Goal: Task Accomplishment & Management: Use online tool/utility

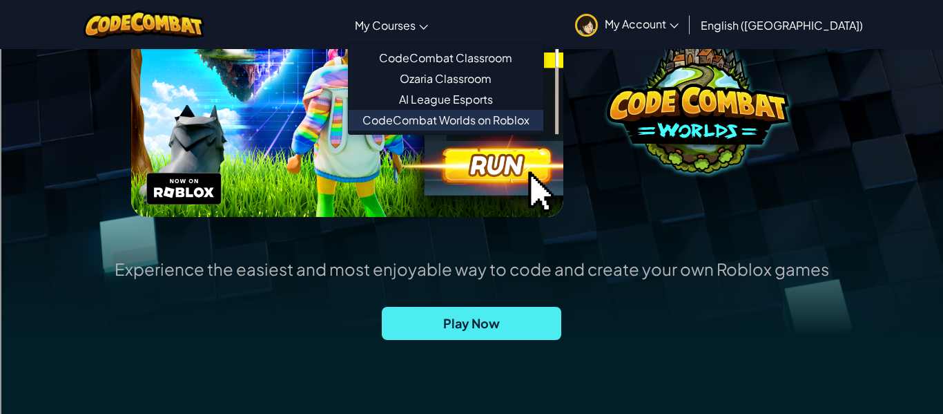
scroll to position [243, 0]
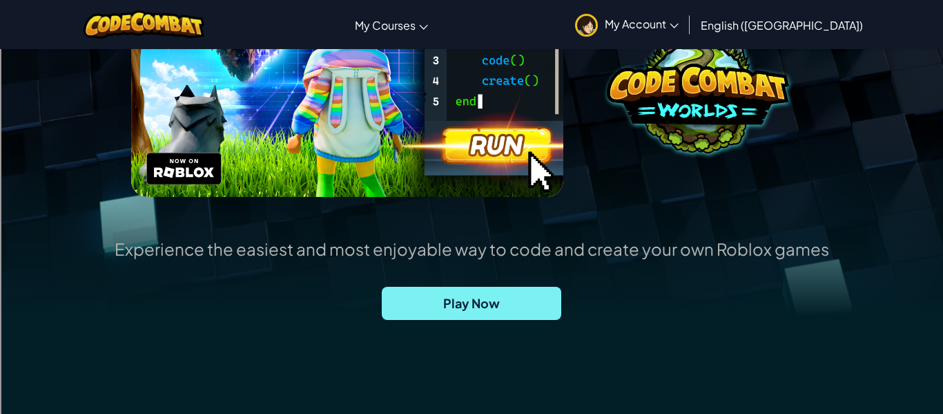
click at [498, 287] on span "Play Now" at bounding box center [472, 303] width 180 height 33
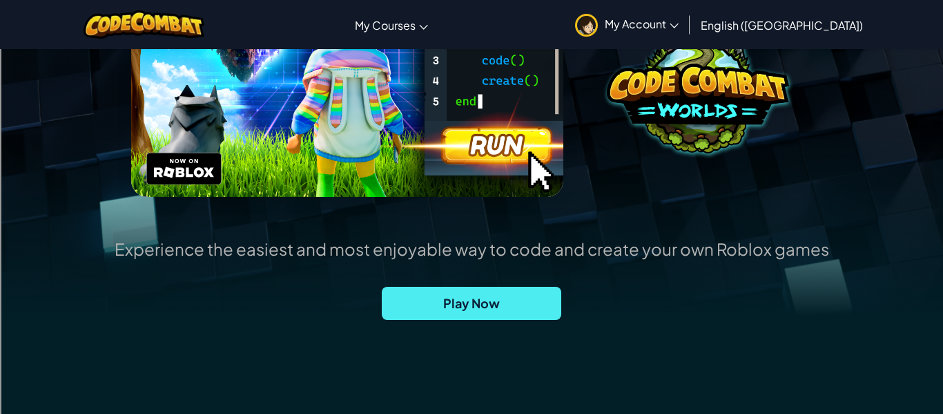
scroll to position [0, 0]
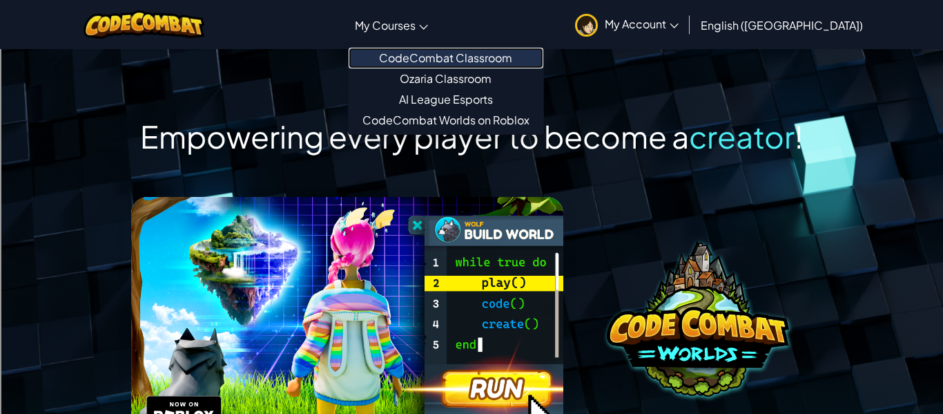
click at [465, 60] on link "CodeCombat Classroom" at bounding box center [446, 58] width 195 height 21
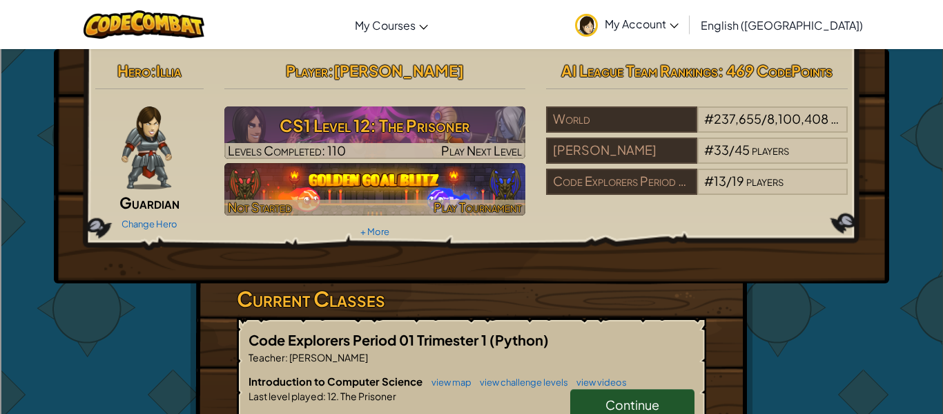
scroll to position [16, 0]
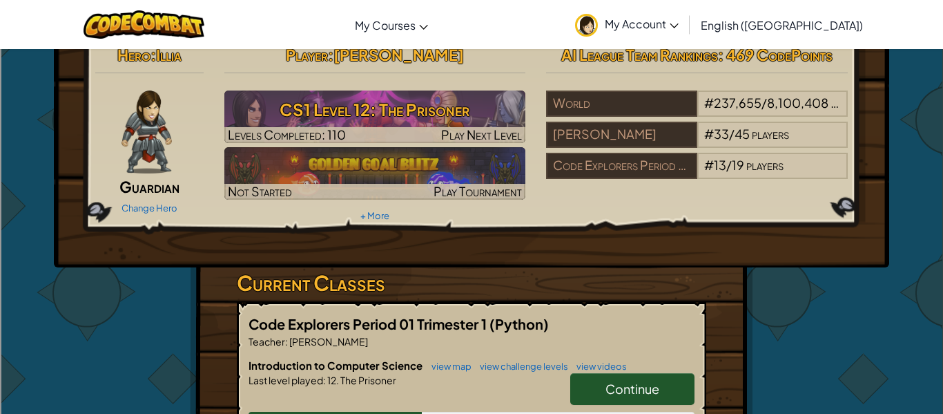
click at [662, 390] on link "Continue" at bounding box center [632, 389] width 124 height 32
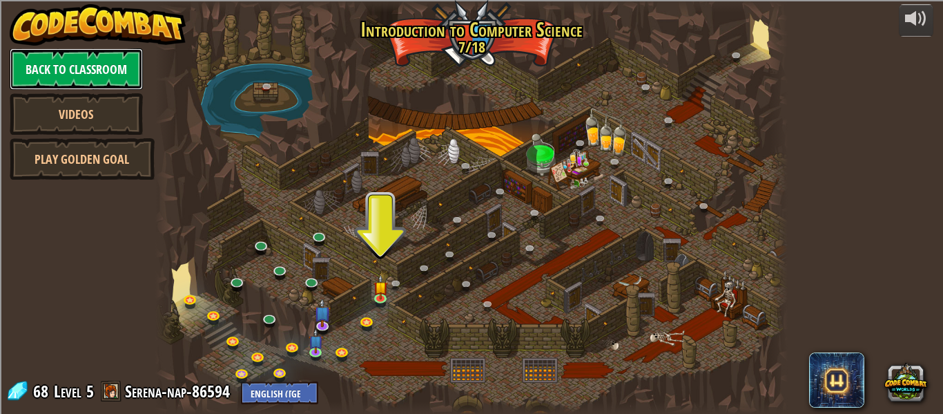
click at [124, 68] on link "Back to Classroom" at bounding box center [76, 68] width 133 height 41
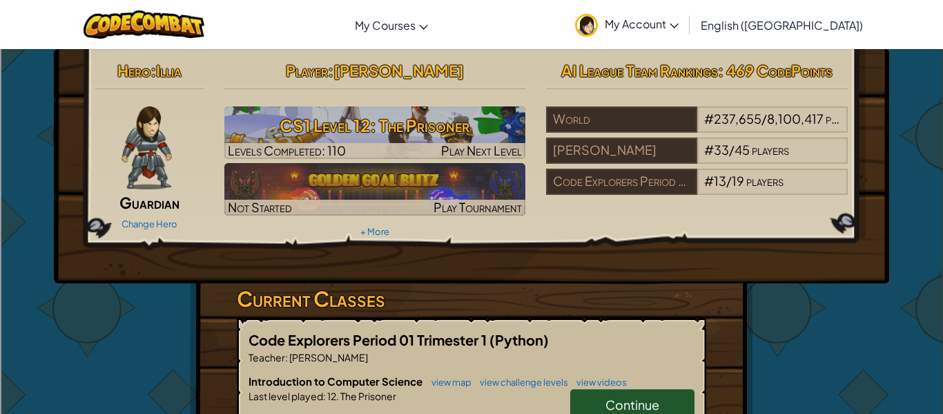
click at [591, 388] on h6 "Introduction to Computer Science view map view challenge levels view videos" at bounding box center [472, 381] width 446 height 15
click at [606, 405] on span "Continue" at bounding box center [633, 404] width 54 height 16
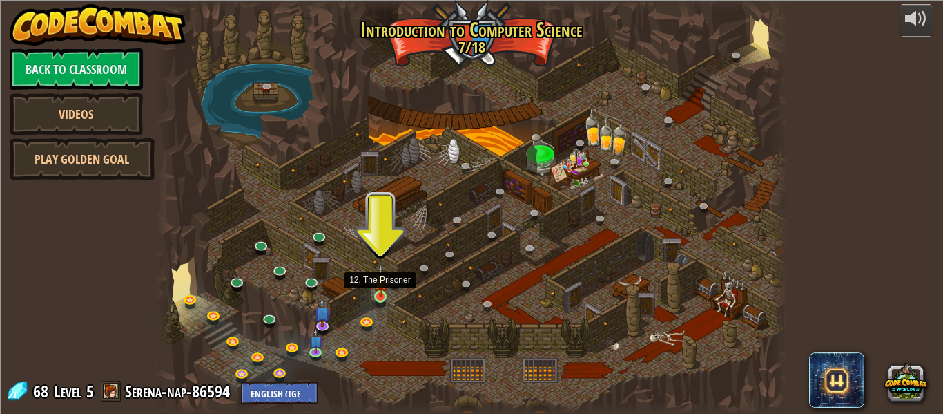
click at [382, 284] on img at bounding box center [381, 280] width 14 height 33
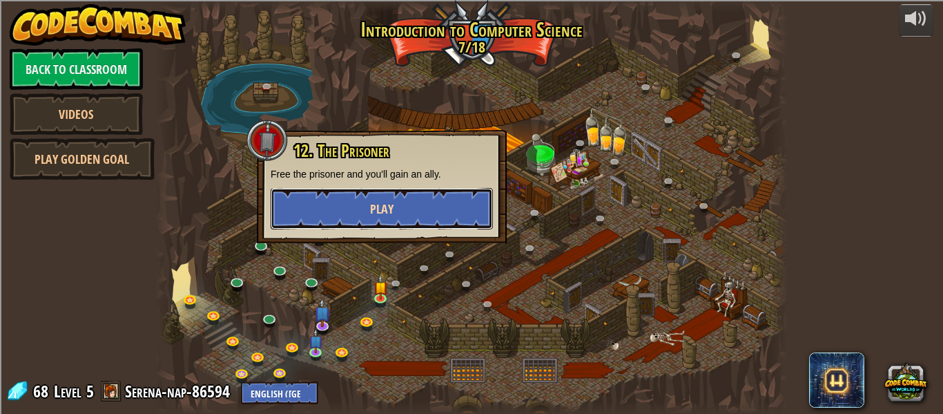
click at [398, 220] on button "Play" at bounding box center [382, 208] width 222 height 41
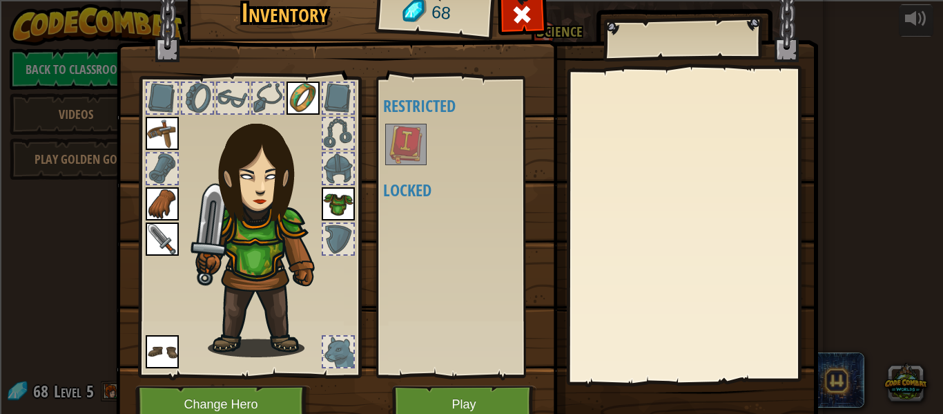
click at [403, 145] on img at bounding box center [406, 144] width 39 height 39
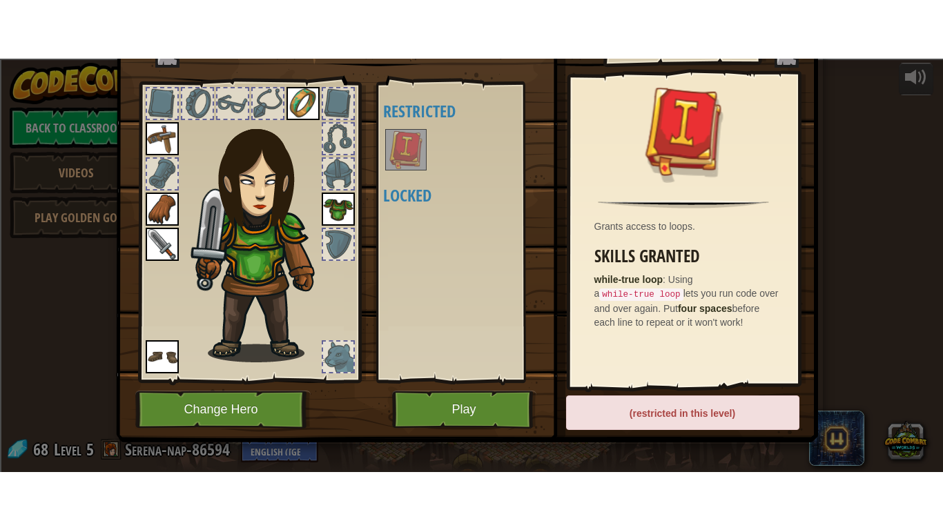
scroll to position [57, 0]
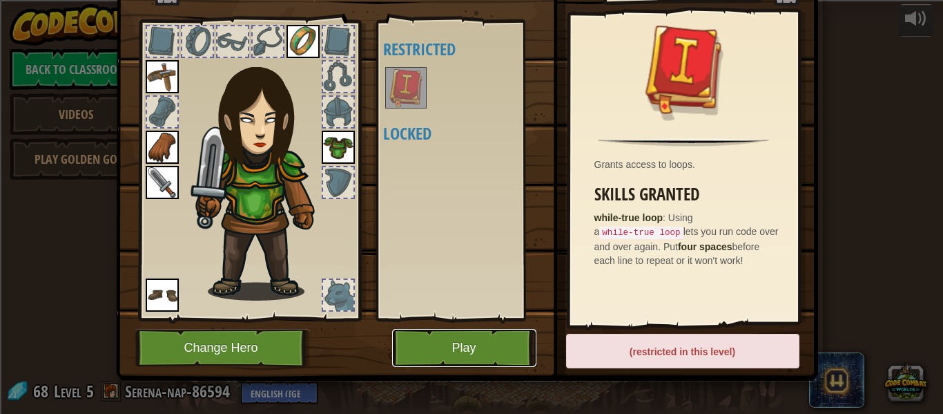
click at [503, 360] on button "Play" at bounding box center [464, 348] width 144 height 38
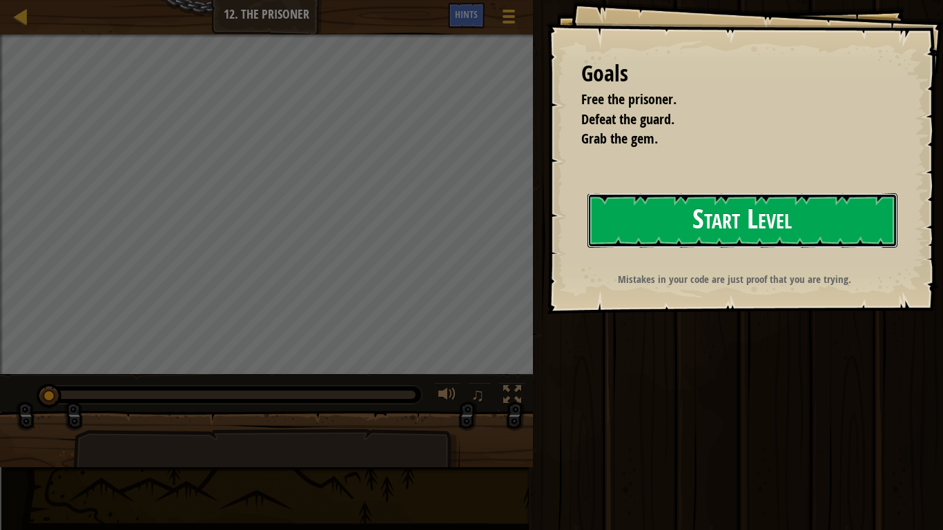
click at [617, 229] on button "Start Level" at bounding box center [743, 220] width 310 height 55
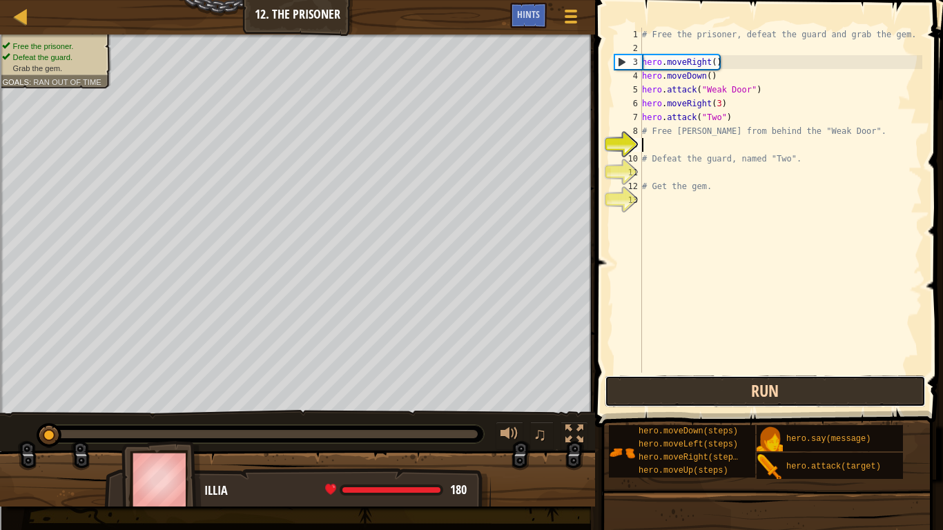
click at [661, 391] on button "Run" at bounding box center [766, 392] width 322 height 32
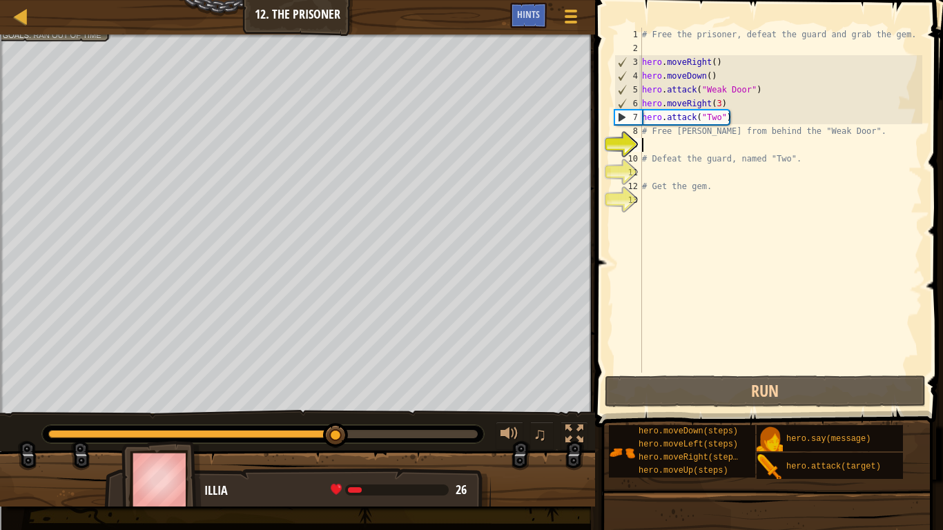
click at [703, 150] on div "# Free the prisoner, defeat the guard and grab the gem. hero . moveRight ( ) he…" at bounding box center [780, 214] width 283 height 373
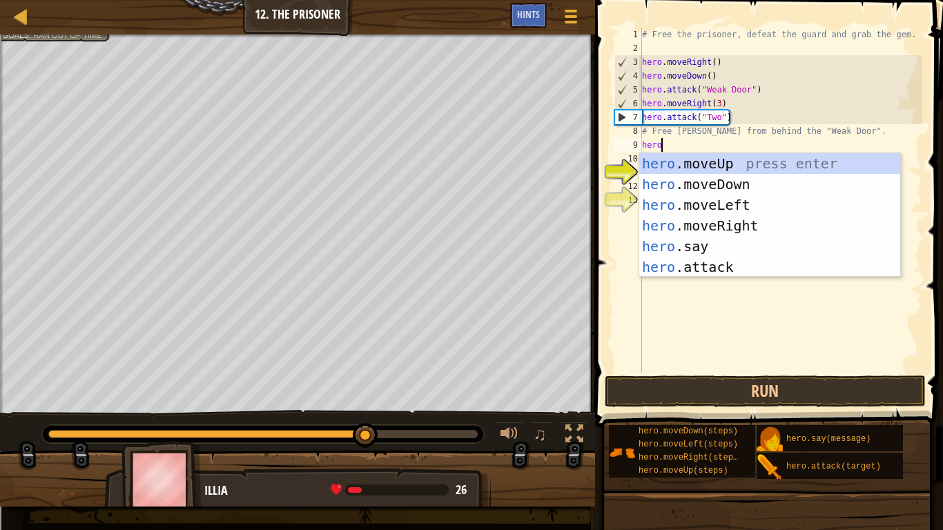
type textarea "hero."
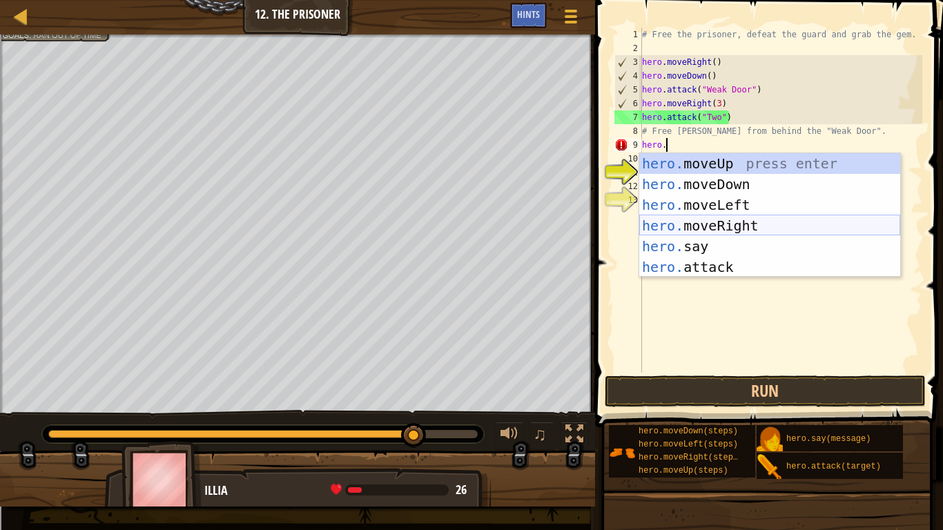
click at [705, 221] on div "hero. moveUp press enter hero. moveDown press enter hero. moveLeft press enter …" at bounding box center [769, 236] width 261 height 166
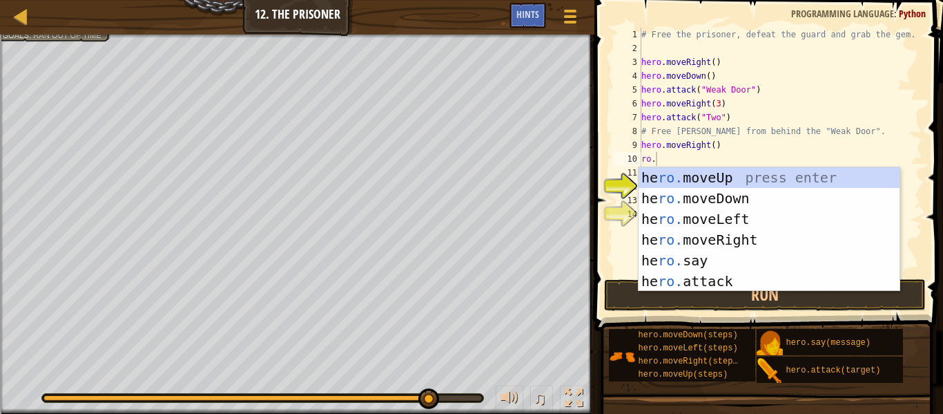
scroll to position [6, 1]
click at [631, 155] on div "10" at bounding box center [628, 159] width 28 height 14
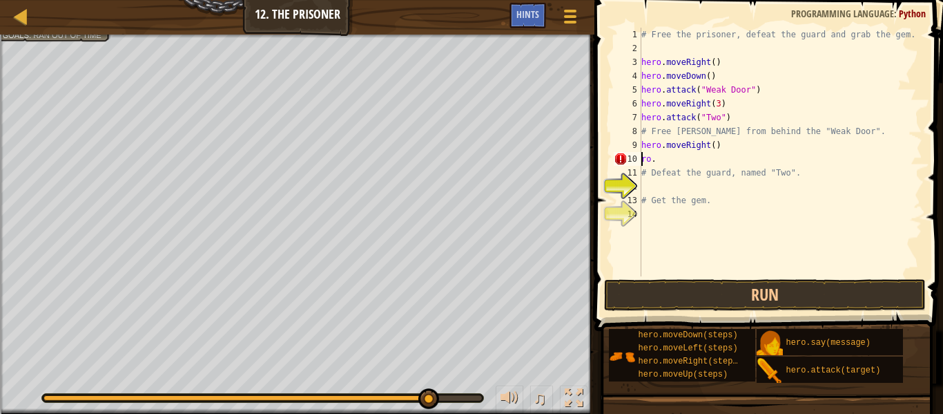
click at [696, 158] on div "# Free the prisoner, defeat the guard and grab the gem. hero . moveRight ( ) he…" at bounding box center [781, 166] width 284 height 276
type textarea "hero.moveDown(2)"
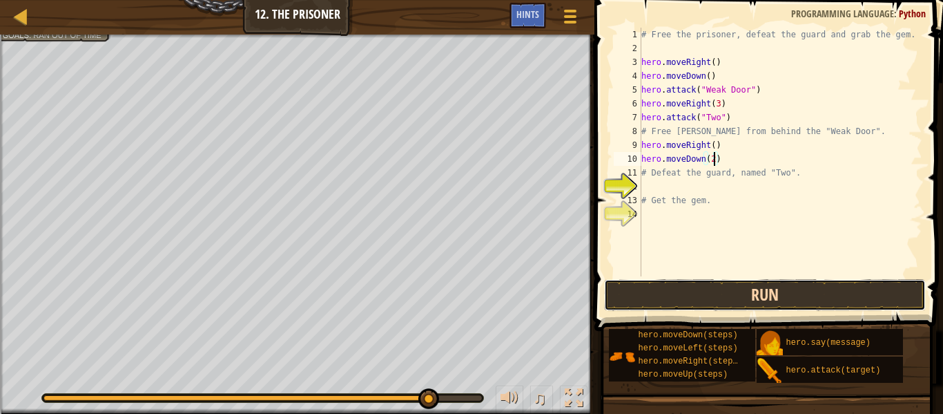
click at [753, 290] on button "Run" at bounding box center [765, 295] width 322 height 32
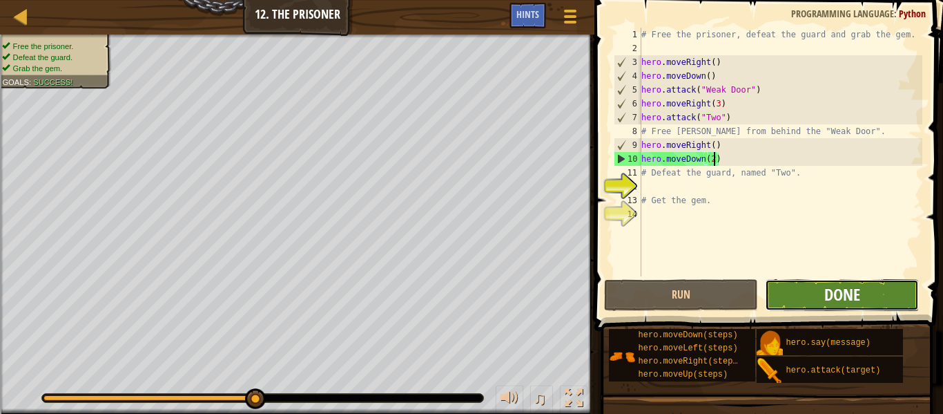
click at [853, 295] on span "Done" at bounding box center [842, 294] width 36 height 22
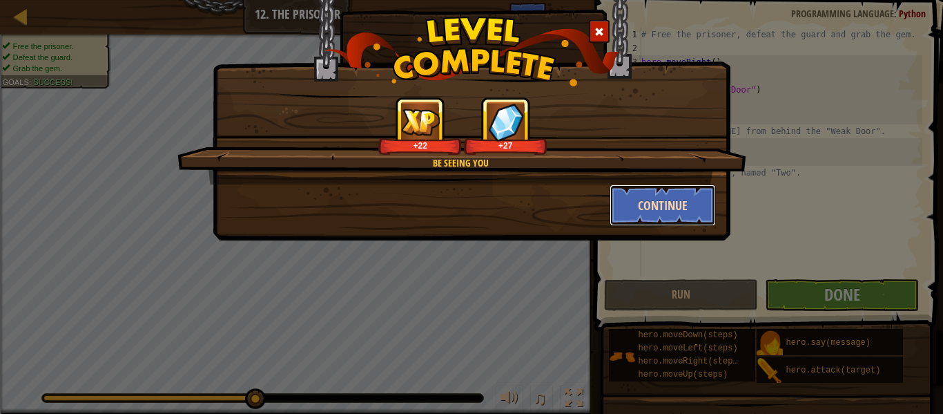
click at [681, 206] on button "Continue" at bounding box center [663, 204] width 107 height 41
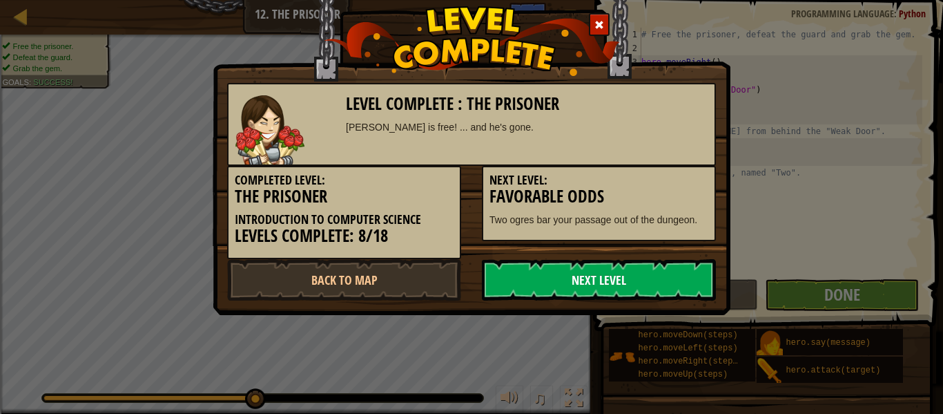
click at [667, 279] on link "Next Level" at bounding box center [599, 279] width 234 height 41
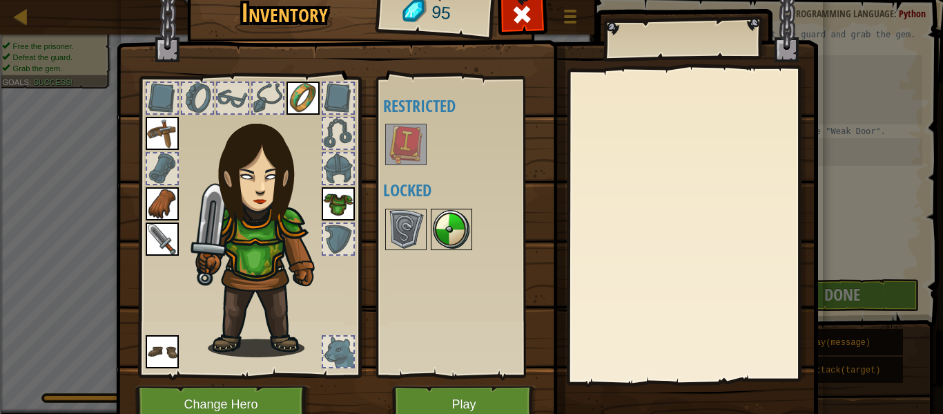
click at [441, 242] on img at bounding box center [451, 229] width 39 height 39
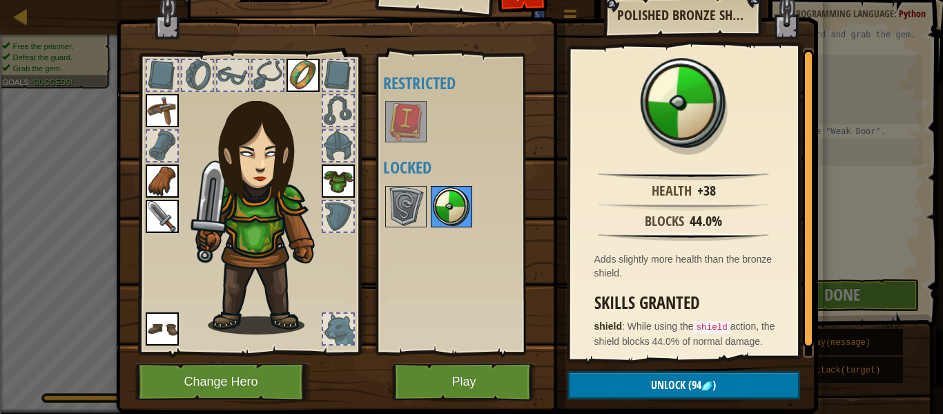
scroll to position [25, 0]
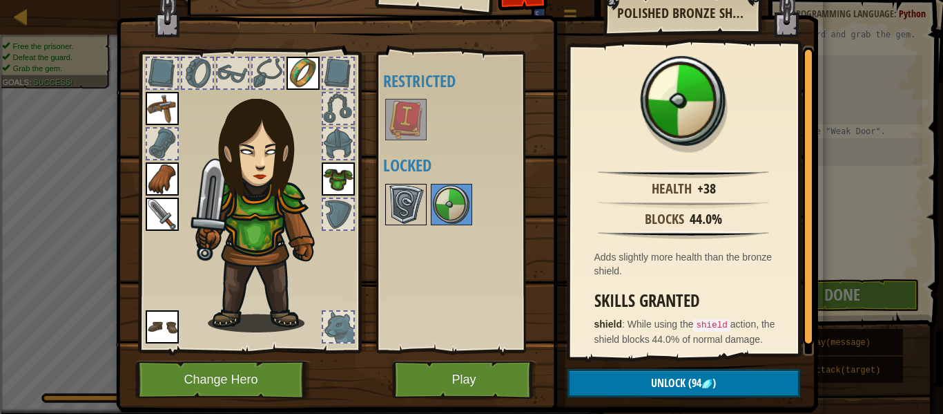
click at [423, 192] on img at bounding box center [406, 204] width 39 height 39
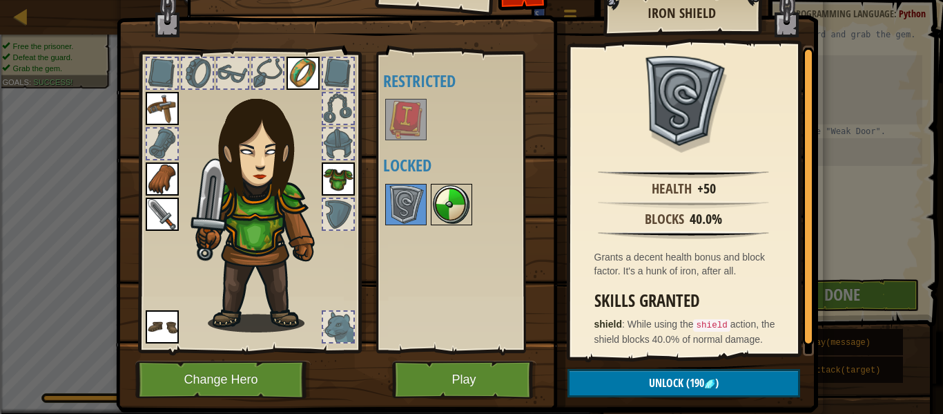
click at [449, 218] on img at bounding box center [451, 204] width 39 height 39
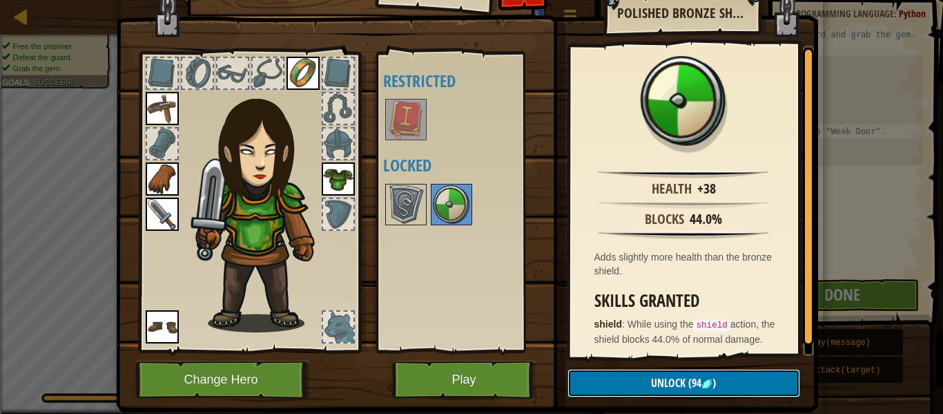
click at [750, 385] on button "Unlock (94 )" at bounding box center [684, 383] width 233 height 28
click at [746, 384] on button "Confirm" at bounding box center [684, 383] width 233 height 28
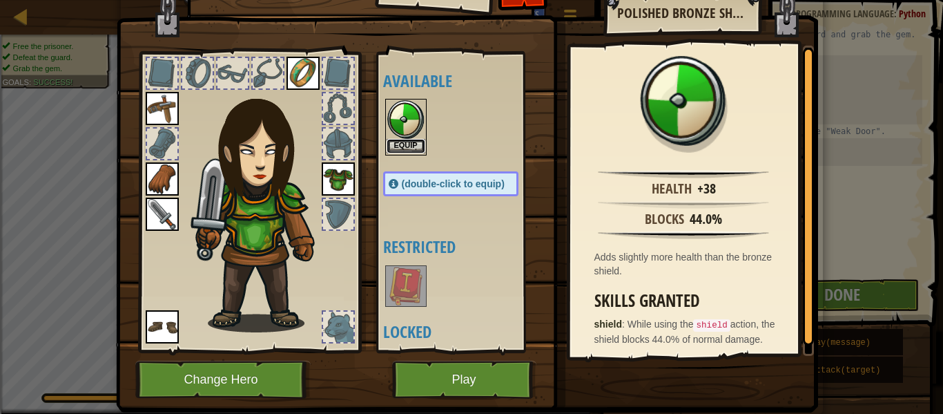
click at [406, 147] on button "Equip" at bounding box center [406, 146] width 39 height 14
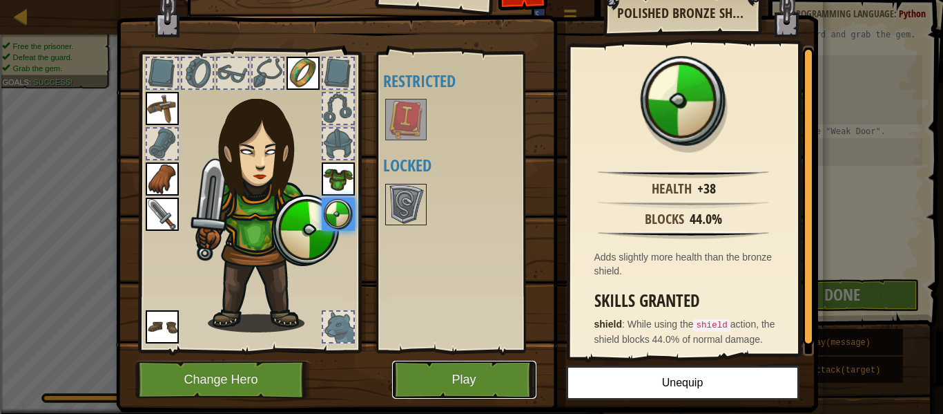
click at [494, 378] on button "Play" at bounding box center [464, 379] width 144 height 38
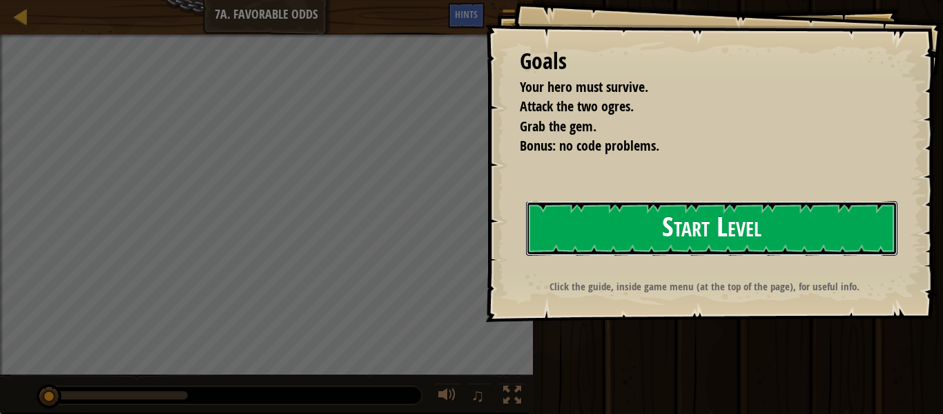
click at [733, 233] on button "Start Level" at bounding box center [711, 228] width 371 height 55
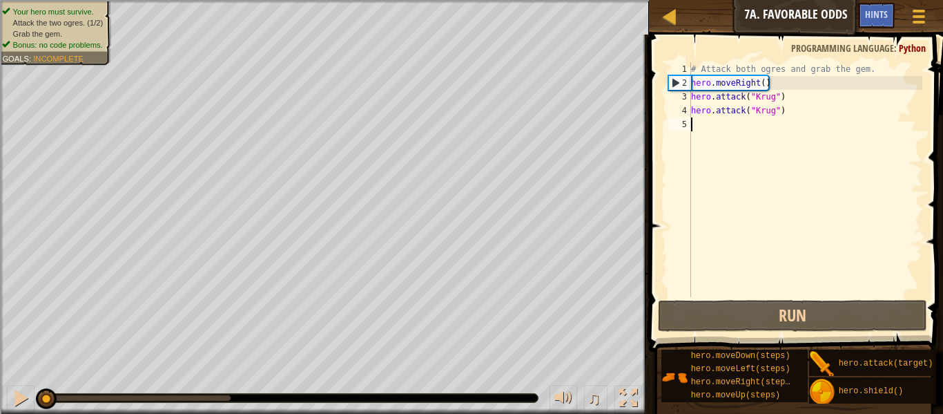
scroll to position [6, 0]
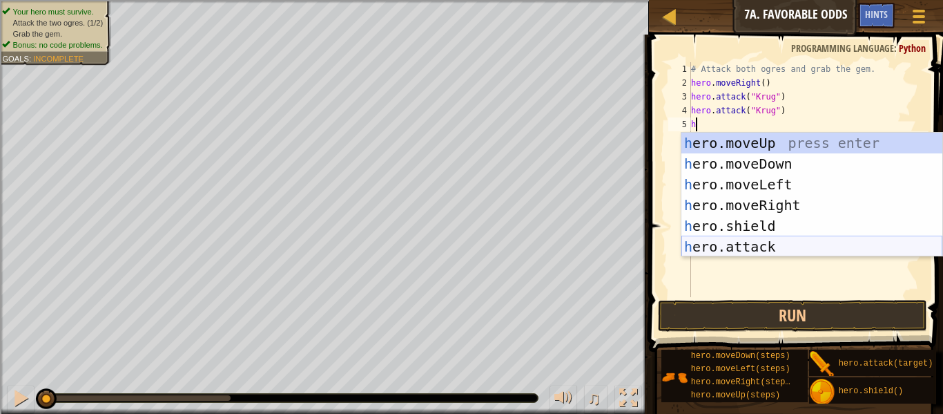
click at [740, 251] on div "h ero.moveUp press enter h ero.moveDown press enter h ero.moveLeft press enter …" at bounding box center [811, 216] width 261 height 166
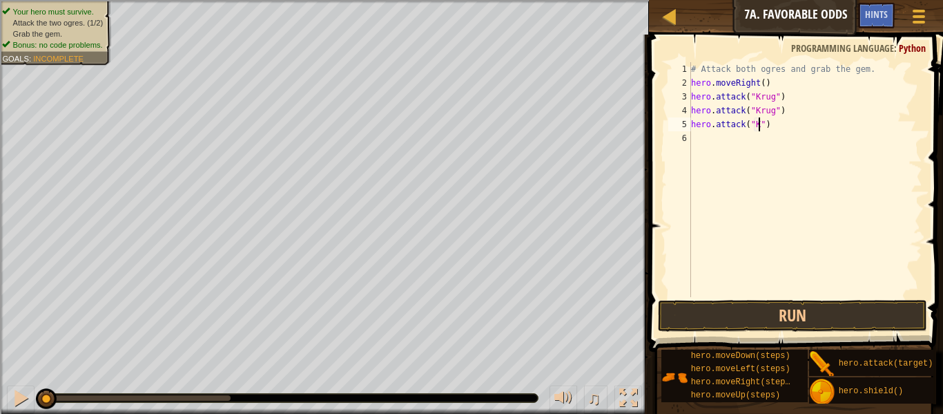
scroll to position [6, 10]
type textarea "hero.attack("Krug")"
click at [803, 119] on div "# Attack both ogres and grab the gem. hero . moveRight ( ) hero . attack ( "[PE…" at bounding box center [805, 193] width 234 height 262
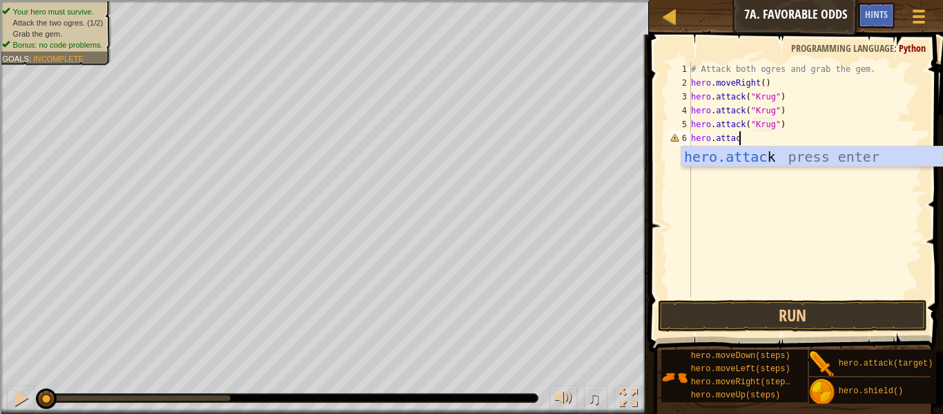
scroll to position [6, 7]
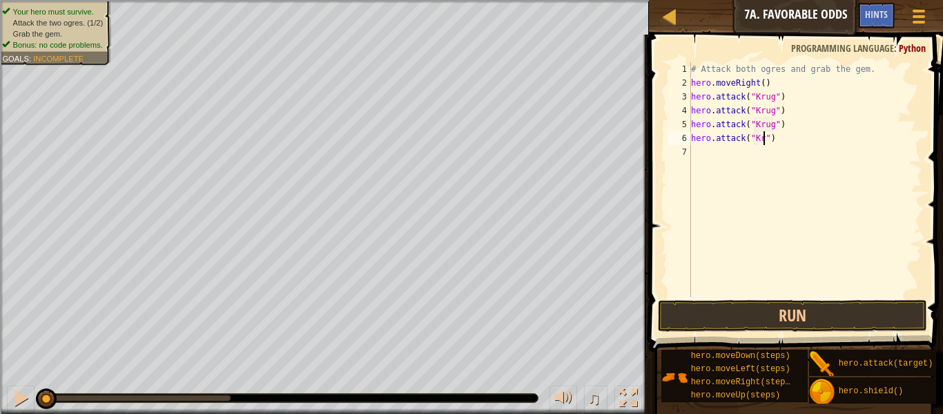
type textarea "hero.attack("Krug")"
click at [804, 139] on div "# Attack both ogres and grab the gem. hero . moveRight ( ) hero . attack ( "[PE…" at bounding box center [805, 193] width 234 height 262
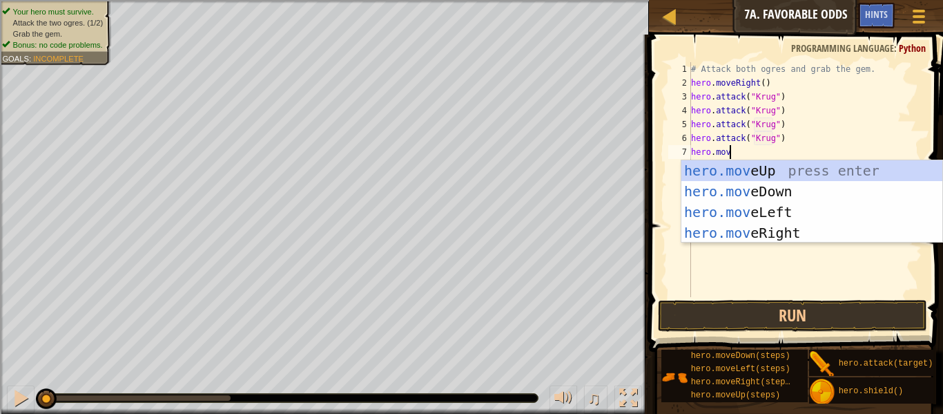
scroll to position [6, 5]
type textarea "hero.move"
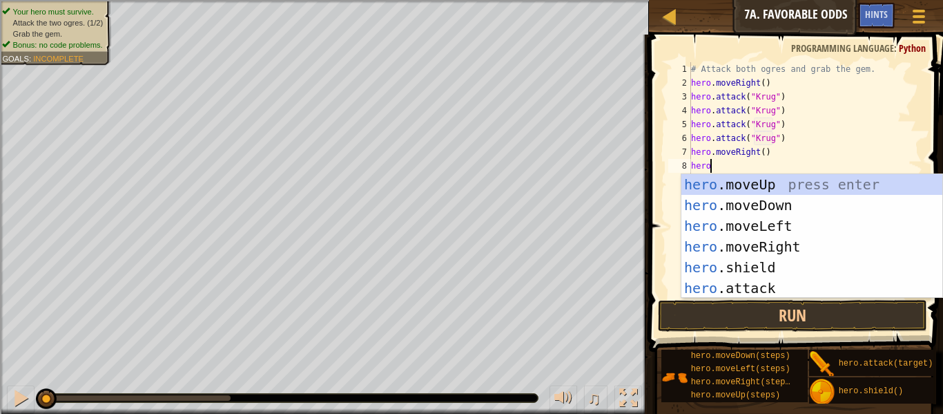
scroll to position [6, 2]
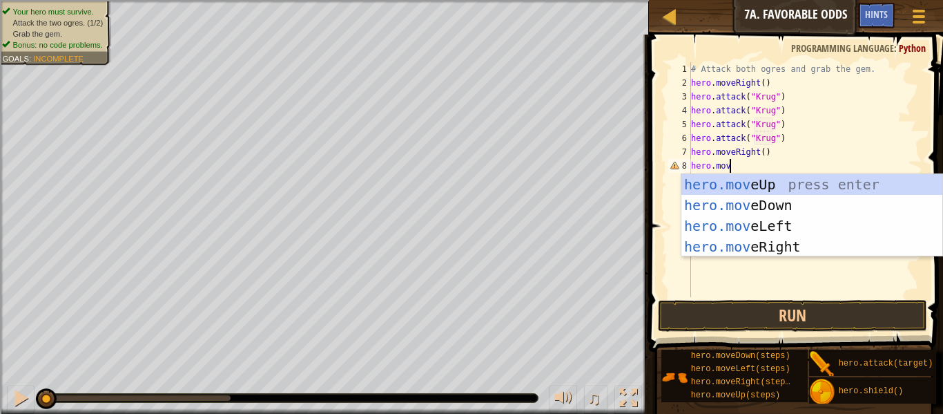
type textarea "hero.move"
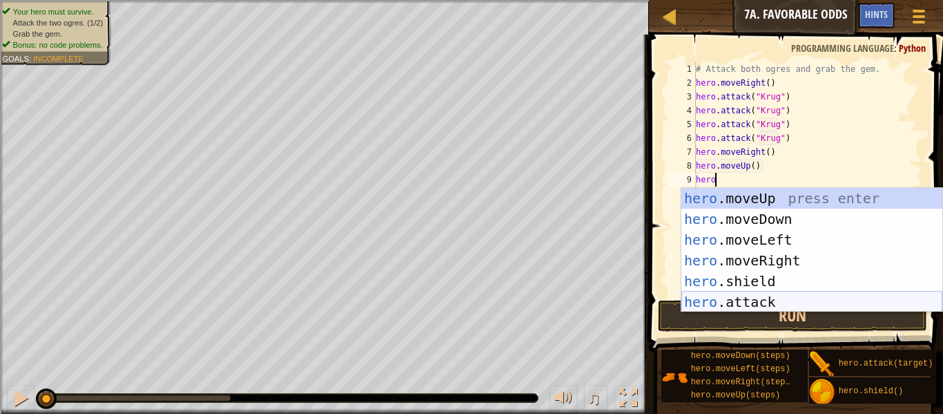
click at [780, 296] on div "hero .moveUp press enter hero .moveDown press enter hero .moveLeft press enter …" at bounding box center [811, 271] width 261 height 166
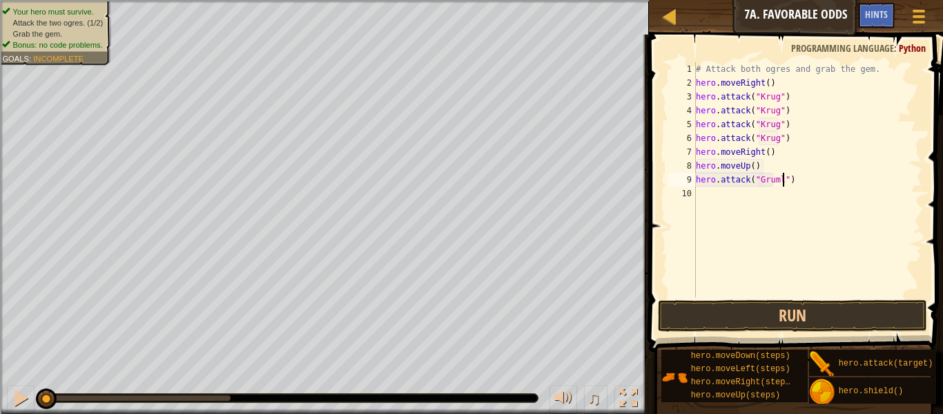
scroll to position [6, 12]
click at [731, 182] on div "# Attack both ogres and grab the gem. hero . moveRight ( ) hero . attack ( "[PE…" at bounding box center [807, 193] width 229 height 262
click at [805, 177] on div "# Attack both ogres and grab the gem. hero . moveRight ( ) hero . attack ( "[PE…" at bounding box center [807, 179] width 229 height 235
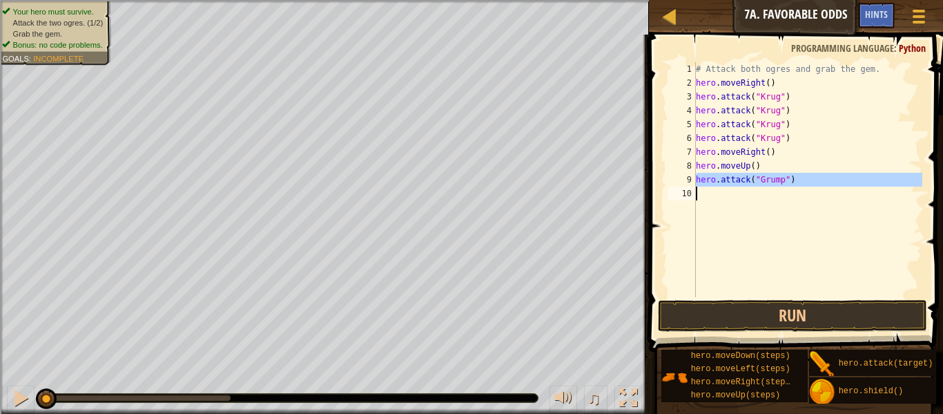
type textarea "hero.attack("Grump")"
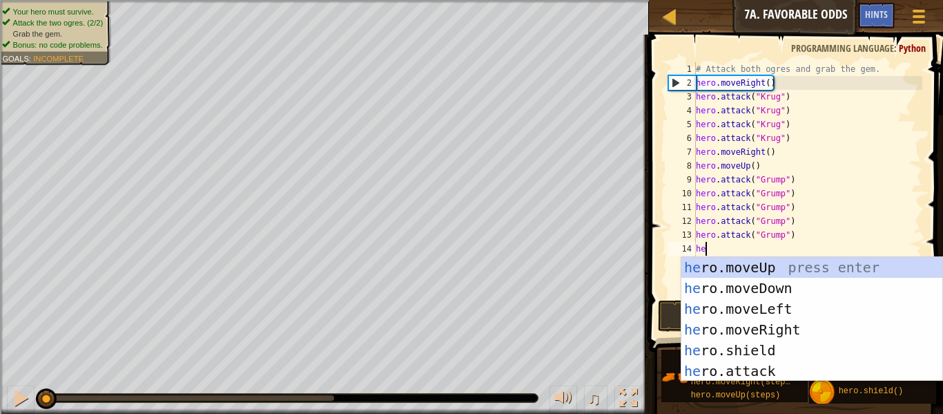
type textarea "hero"
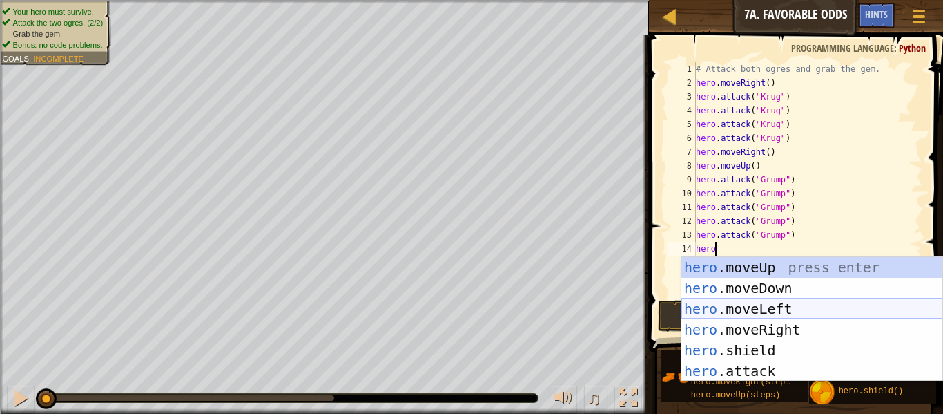
click at [784, 307] on div "hero .moveUp press enter hero .moveDown press enter hero .moveLeft press enter …" at bounding box center [811, 340] width 261 height 166
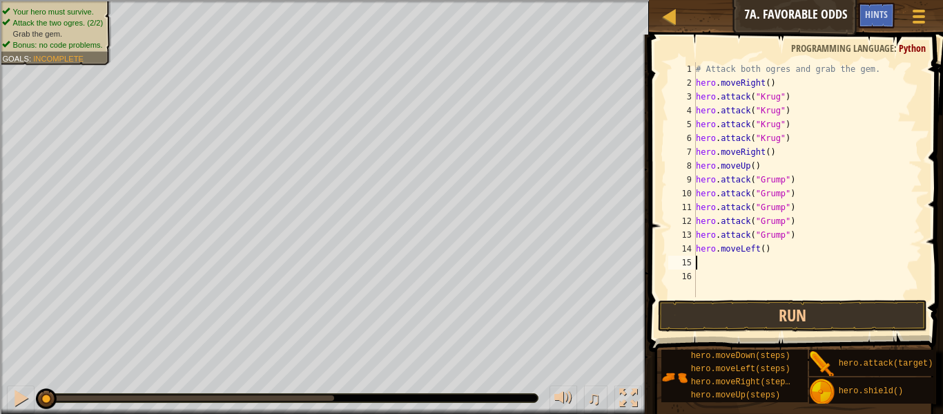
click at [762, 244] on div "# Attack both ogres and grab the gem. hero . moveRight ( ) hero . attack ( "[PE…" at bounding box center [807, 193] width 229 height 262
type textarea "hero.moveLeft()"
click at [777, 256] on div "# Attack both ogres and grab the gem. hero . moveRight ( ) hero . attack ( "[PE…" at bounding box center [807, 193] width 229 height 262
click at [775, 317] on button "Run" at bounding box center [792, 316] width 269 height 32
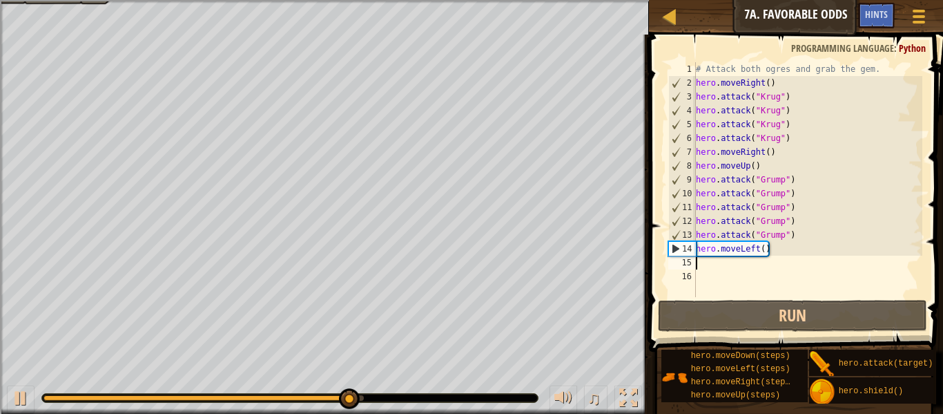
click at [764, 250] on div "# Attack both ogres and grab the gem. hero . moveRight ( ) hero . attack ( "[PE…" at bounding box center [807, 193] width 229 height 262
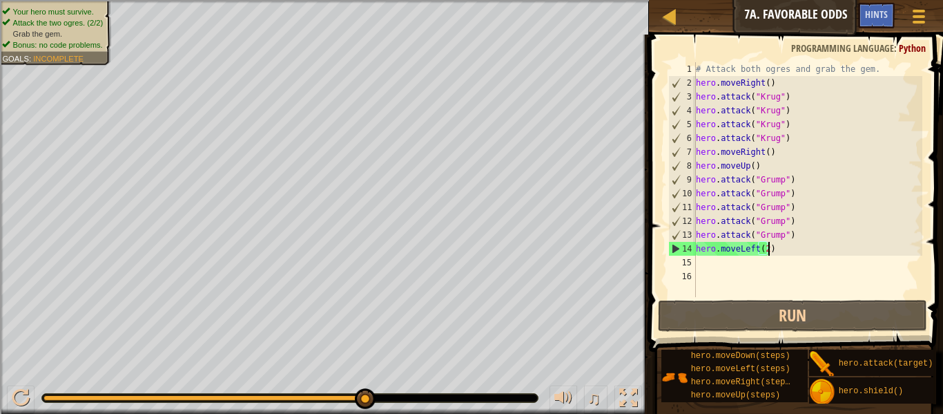
scroll to position [6, 10]
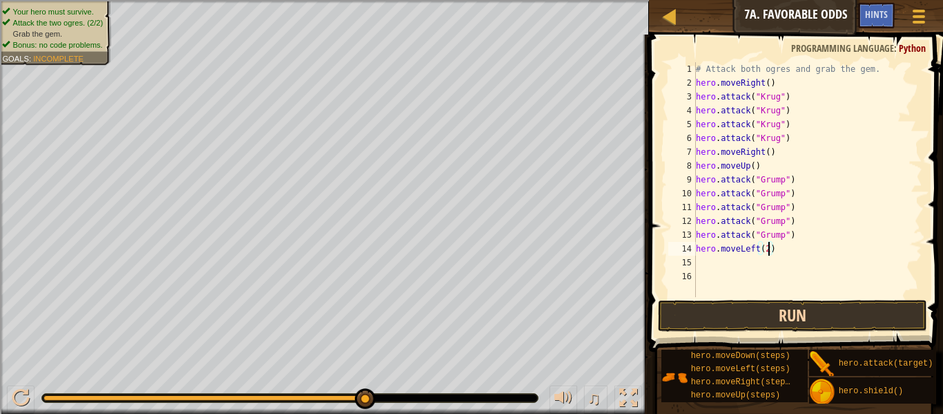
type textarea "hero.moveLeft(2)"
click at [764, 327] on button "Run" at bounding box center [792, 316] width 269 height 32
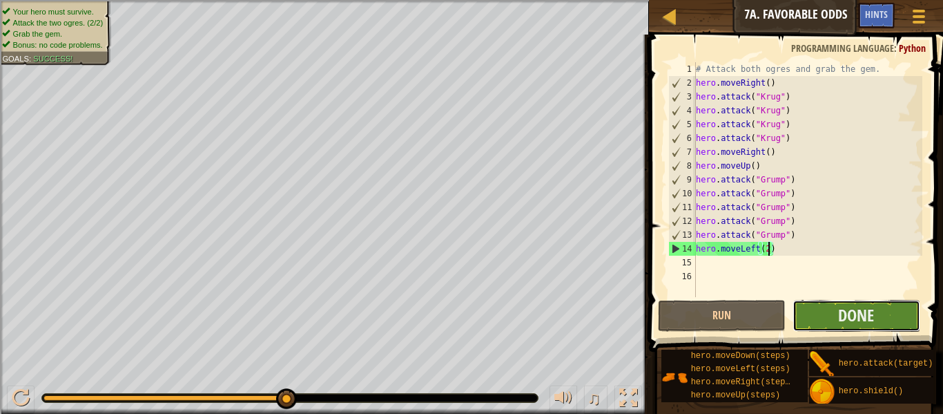
click at [835, 318] on button "Done" at bounding box center [857, 316] width 128 height 32
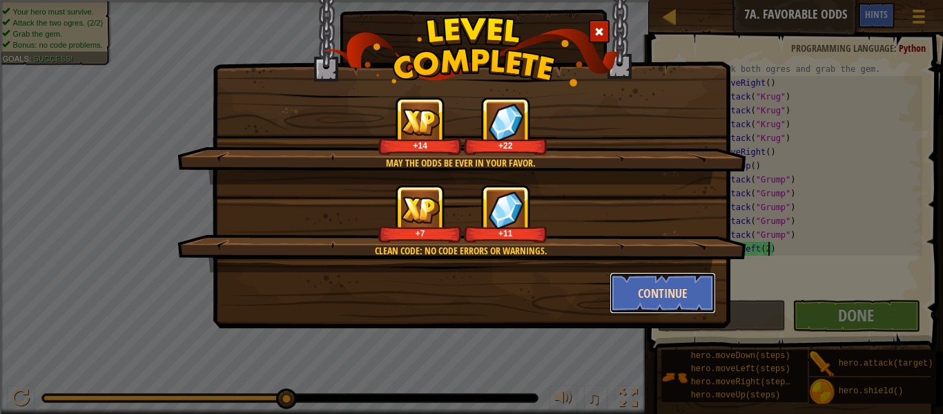
click at [689, 290] on button "Continue" at bounding box center [663, 292] width 107 height 41
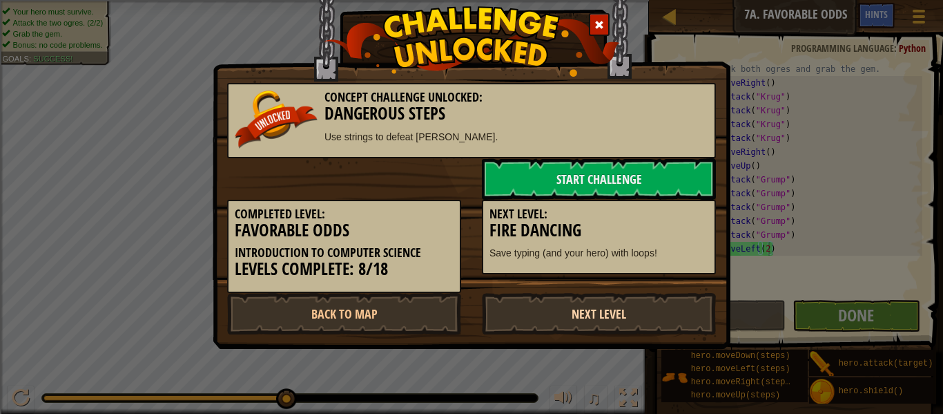
click at [668, 293] on link "Next Level" at bounding box center [599, 313] width 234 height 41
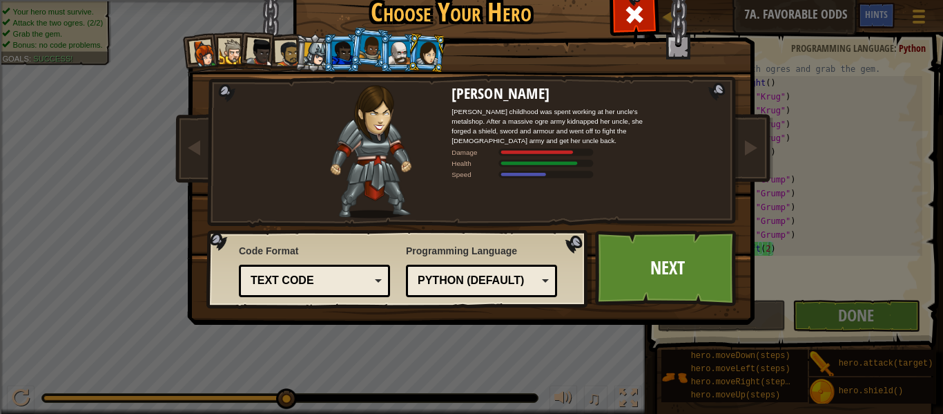
click at [336, 49] on div at bounding box center [342, 52] width 21 height 22
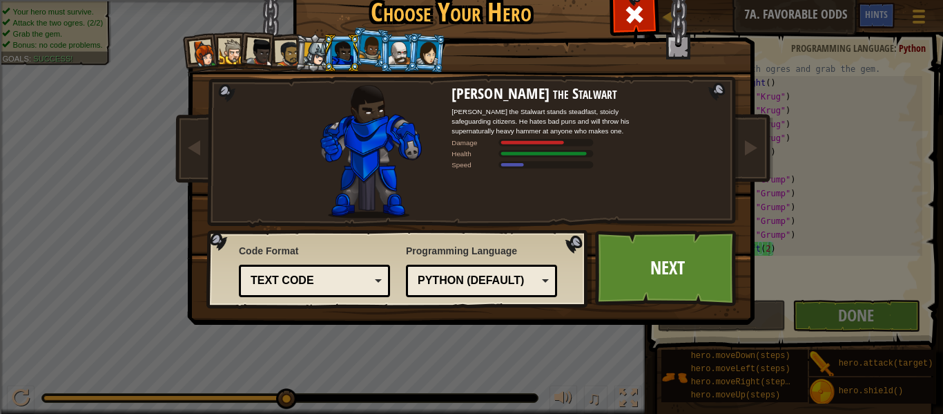
click at [381, 48] on li at bounding box center [398, 53] width 37 height 38
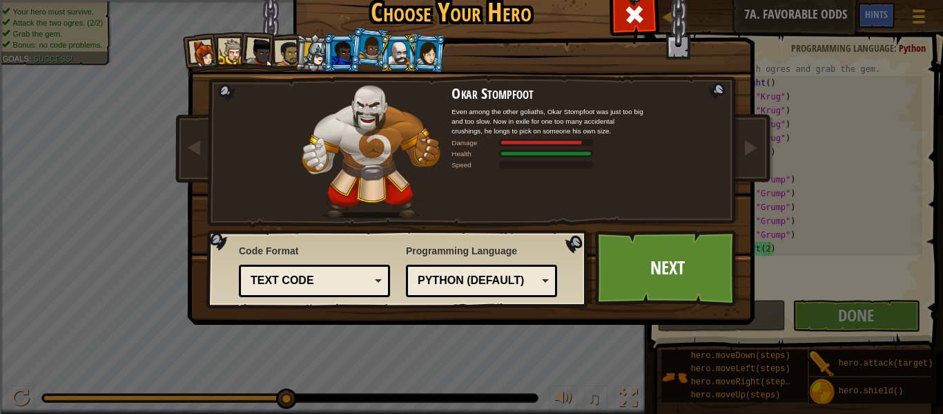
click at [374, 47] on div at bounding box center [370, 47] width 23 height 24
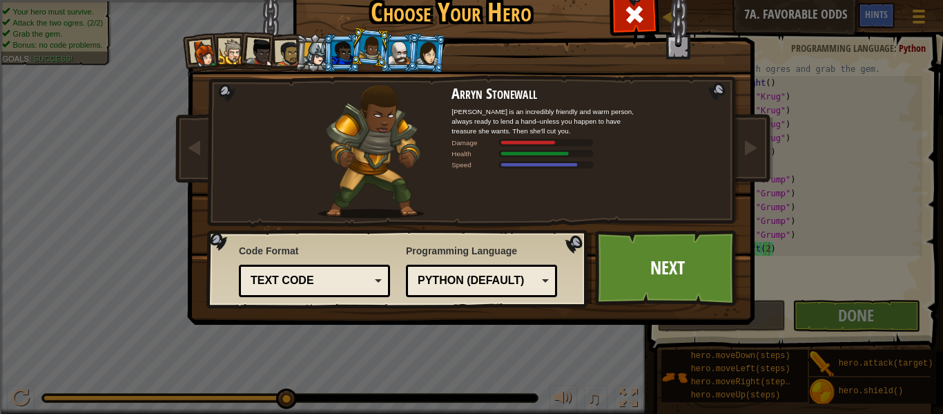
click at [427, 44] on div at bounding box center [427, 52] width 23 height 23
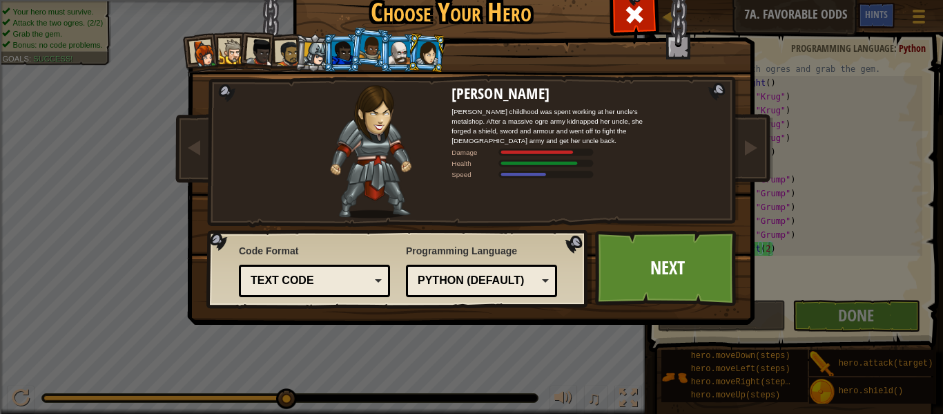
click at [210, 59] on div at bounding box center [205, 54] width 28 height 28
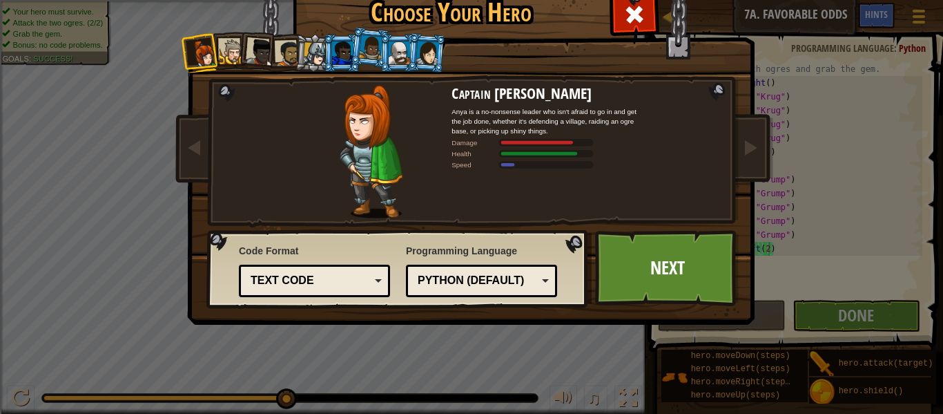
click at [226, 60] on div at bounding box center [233, 52] width 26 height 26
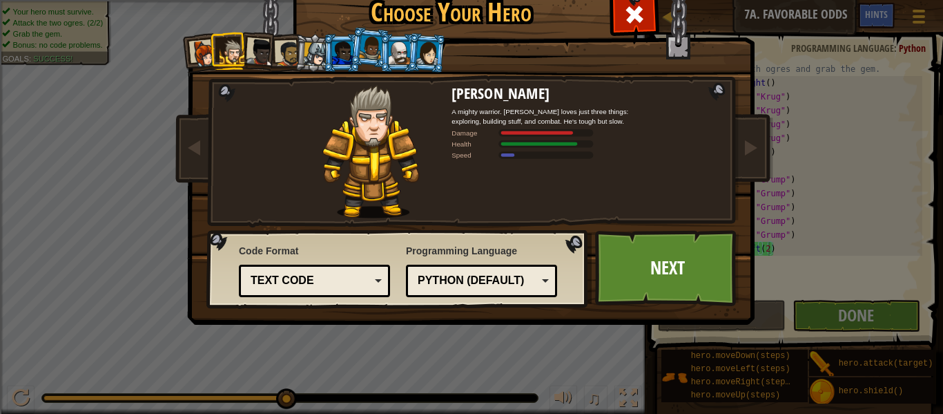
click at [245, 59] on li at bounding box center [229, 51] width 37 height 38
click at [256, 55] on div at bounding box center [260, 53] width 28 height 28
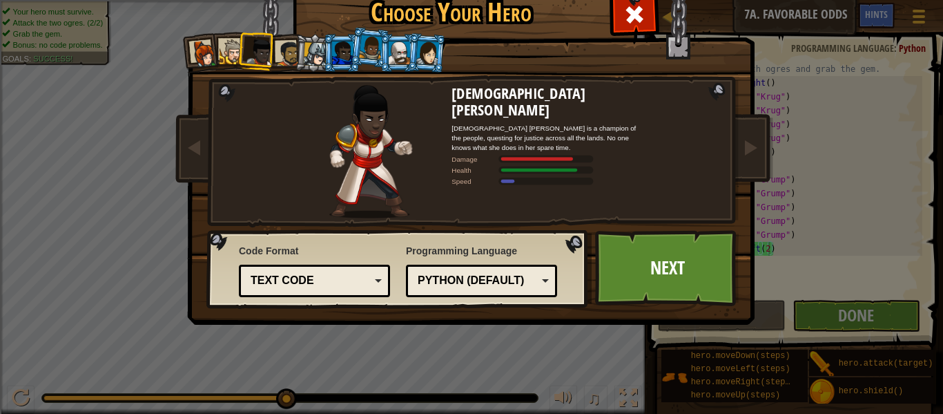
click at [285, 51] on div at bounding box center [288, 54] width 26 height 26
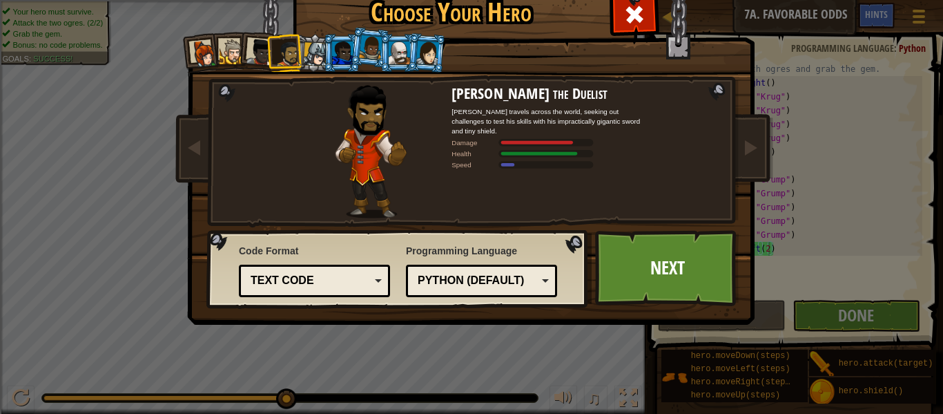
click at [319, 48] on div at bounding box center [315, 53] width 23 height 23
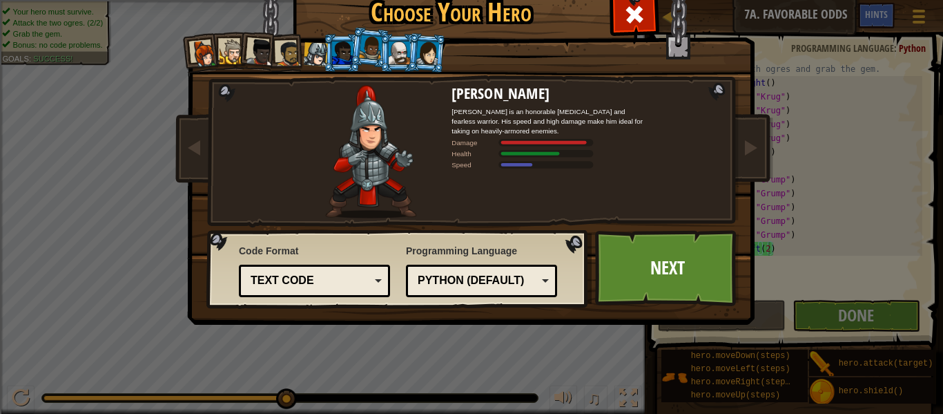
click at [342, 50] on div at bounding box center [342, 52] width 21 height 22
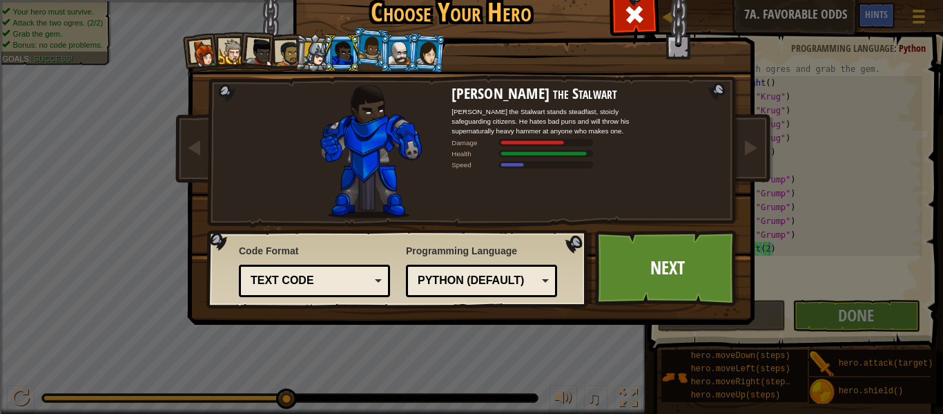
click at [370, 47] on div at bounding box center [370, 47] width 23 height 24
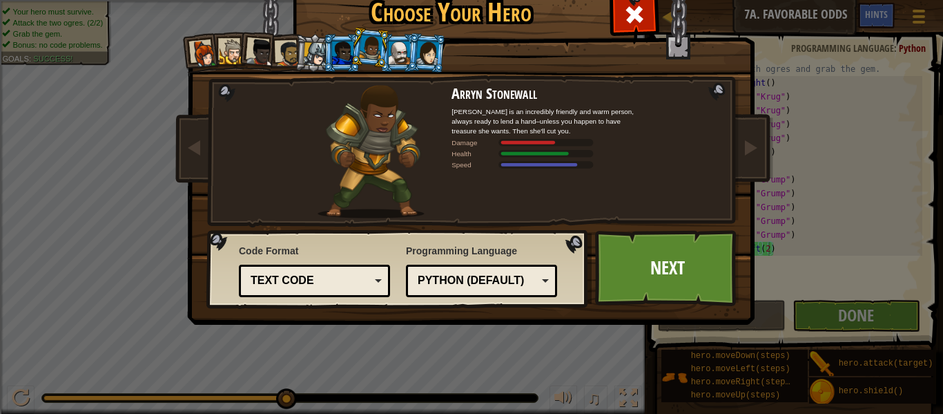
click at [405, 40] on li at bounding box center [398, 53] width 37 height 38
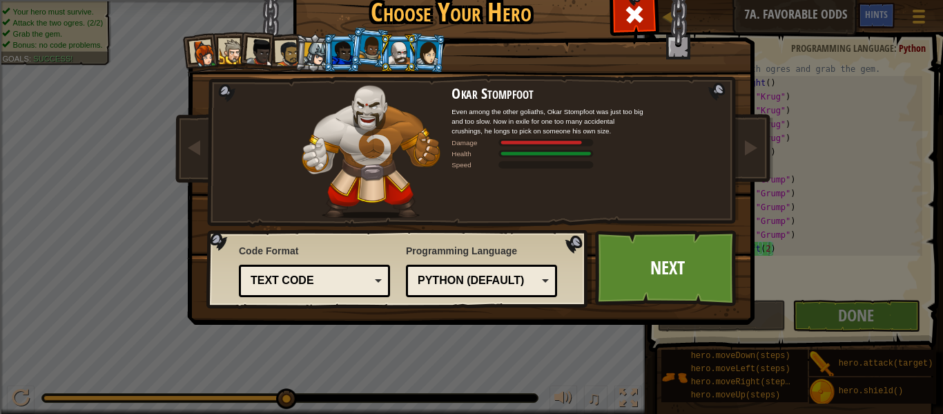
click at [424, 45] on div at bounding box center [427, 52] width 23 height 23
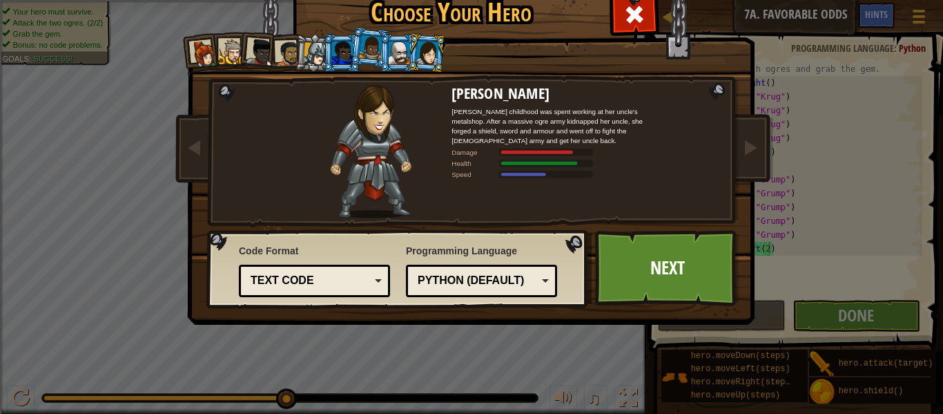
click at [369, 53] on div at bounding box center [370, 47] width 23 height 24
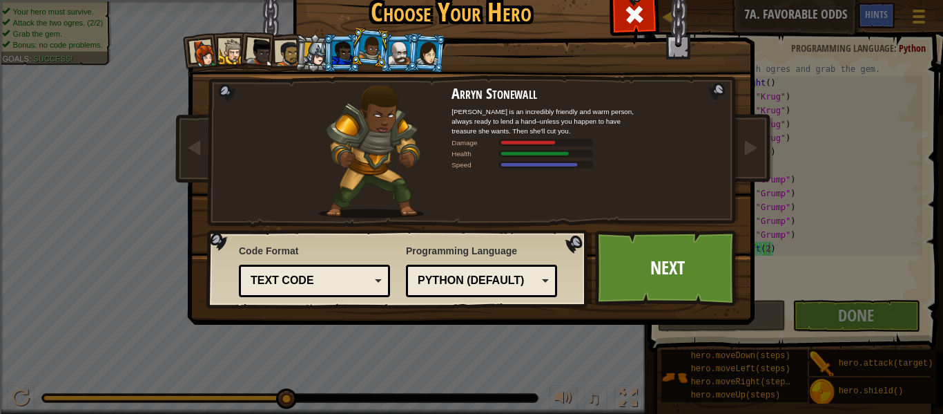
click at [429, 42] on div at bounding box center [427, 52] width 23 height 23
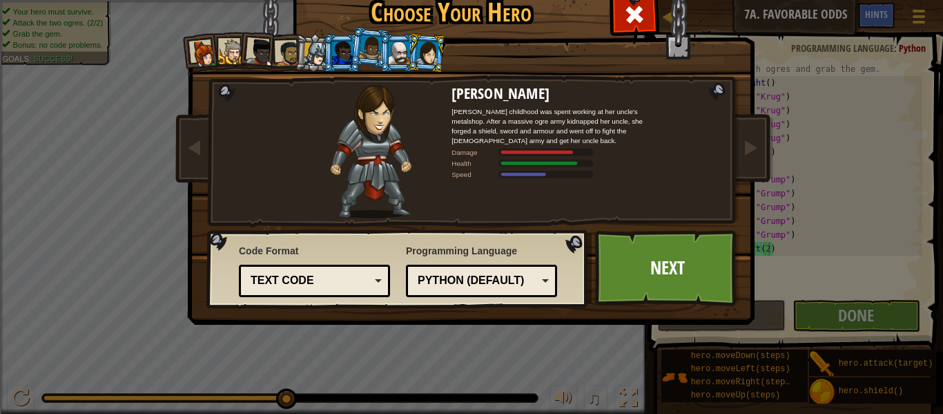
click at [364, 46] on div at bounding box center [370, 47] width 23 height 24
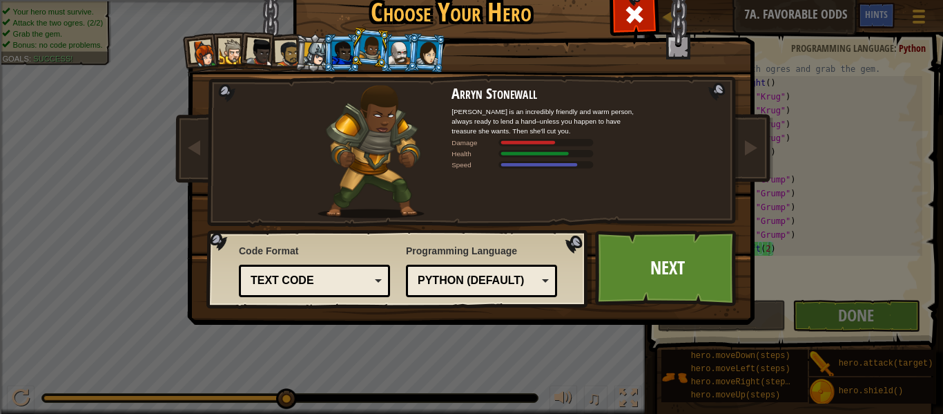
click at [425, 52] on div at bounding box center [427, 52] width 23 height 23
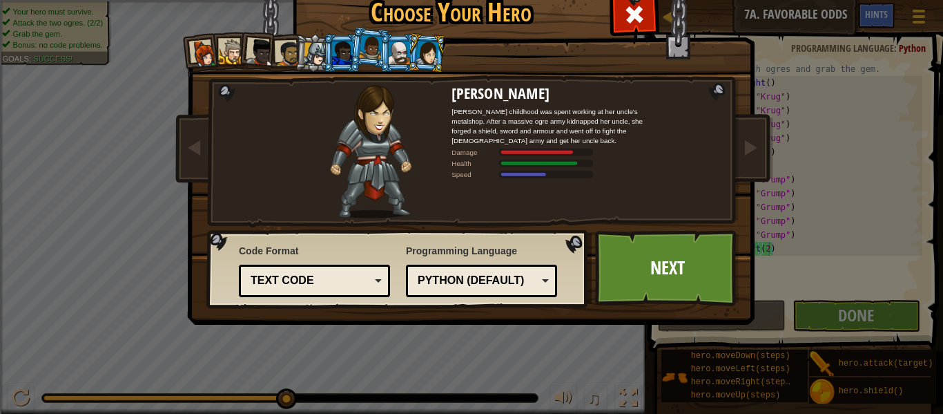
click at [365, 48] on div at bounding box center [370, 47] width 23 height 24
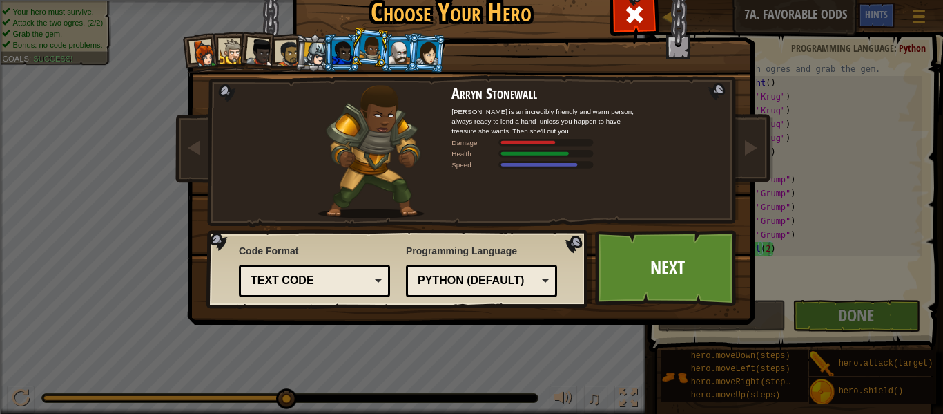
click at [512, 284] on div "Python (Default)" at bounding box center [477, 281] width 119 height 16
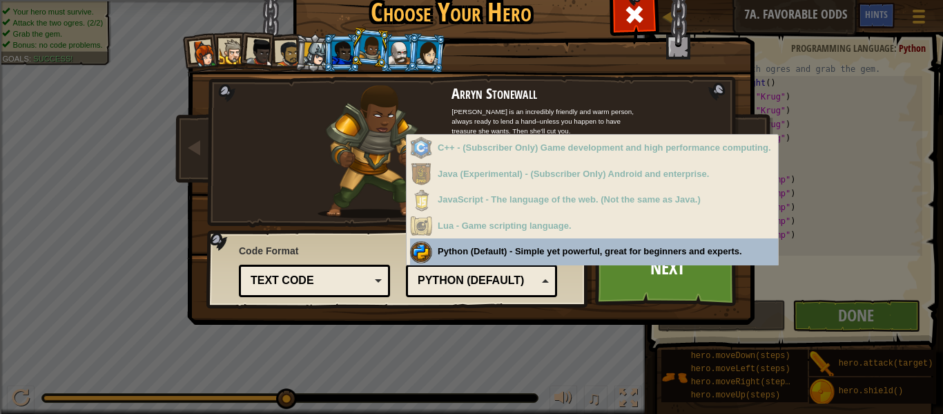
click at [512, 284] on div "Python (Default)" at bounding box center [477, 281] width 119 height 16
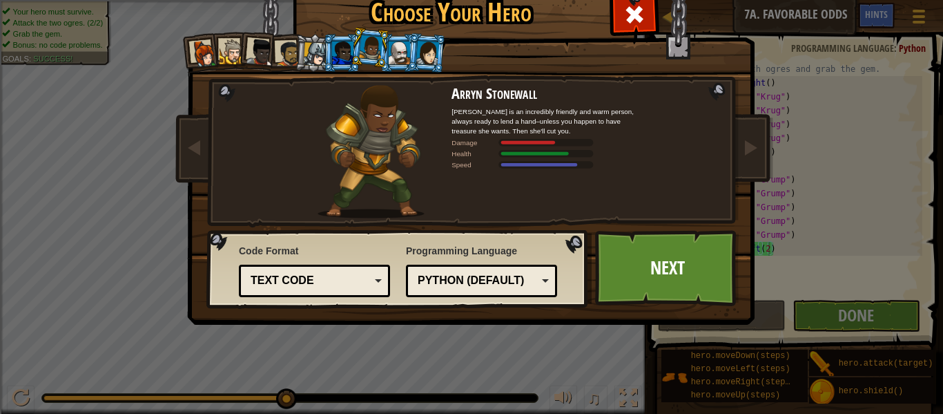
click at [347, 263] on div "Code Format Text code Blocks and code Blocks Blocks (Icons) Text code Blocks - …" at bounding box center [314, 270] width 151 height 60
click at [350, 271] on div "Text code" at bounding box center [314, 280] width 133 height 21
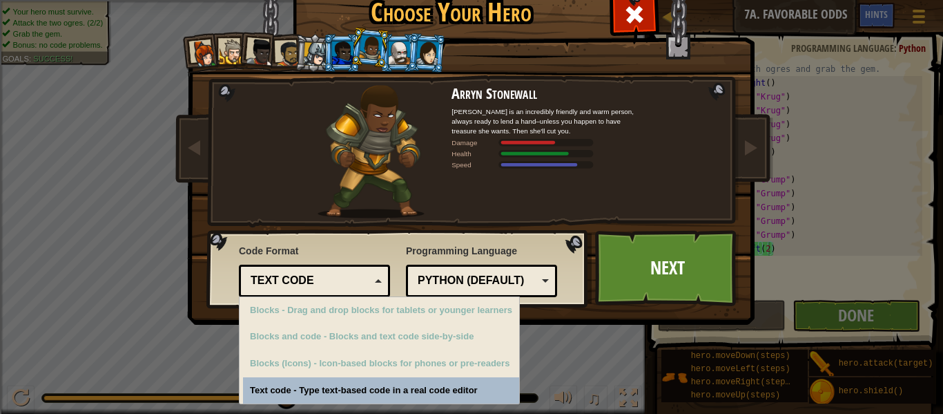
click at [391, 253] on div "Code Format Text code Blocks and code Blocks Blocks (Icons) Text code Blocks - …" at bounding box center [398, 268] width 374 height 70
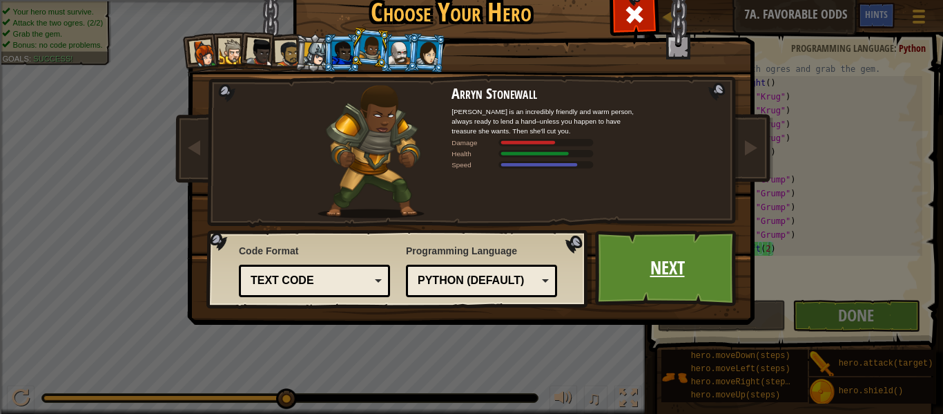
click at [673, 275] on link "Next" at bounding box center [667, 268] width 144 height 76
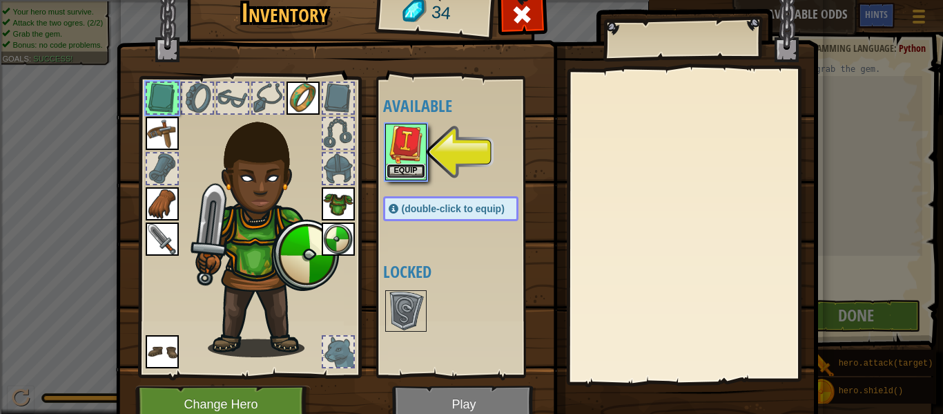
click at [418, 171] on button "Equip" at bounding box center [406, 171] width 39 height 14
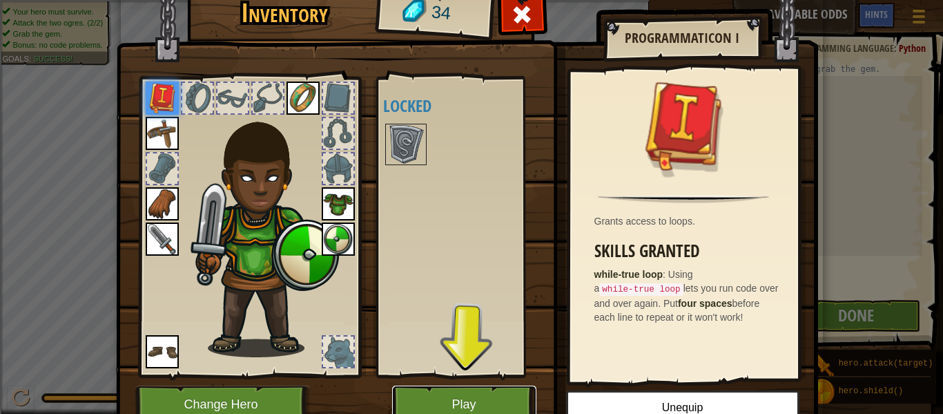
click at [458, 386] on button "Play" at bounding box center [464, 404] width 144 height 38
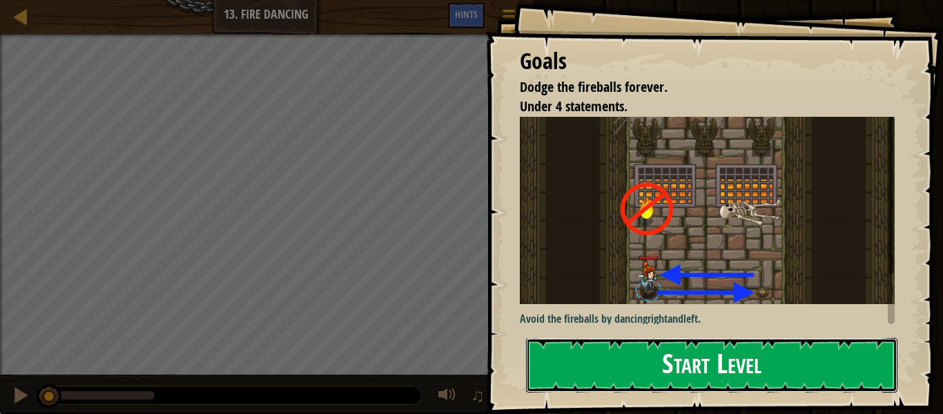
click at [606, 367] on button "Start Level" at bounding box center [711, 365] width 371 height 55
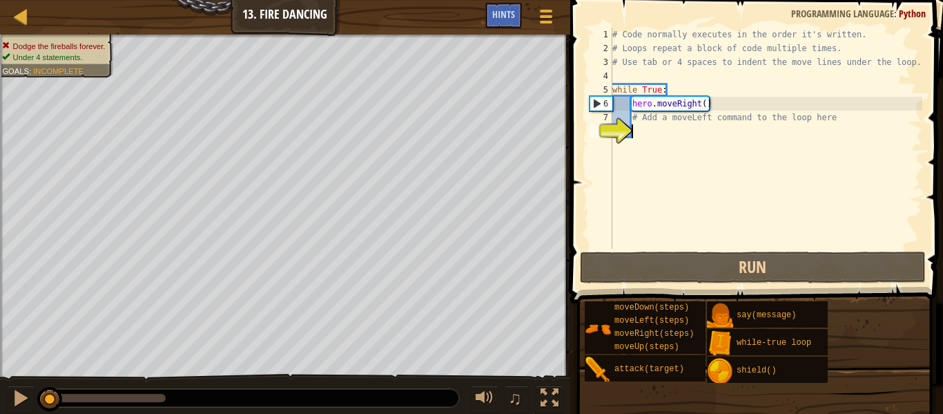
click at [657, 284] on span at bounding box center [758, 132] width 384 height 344
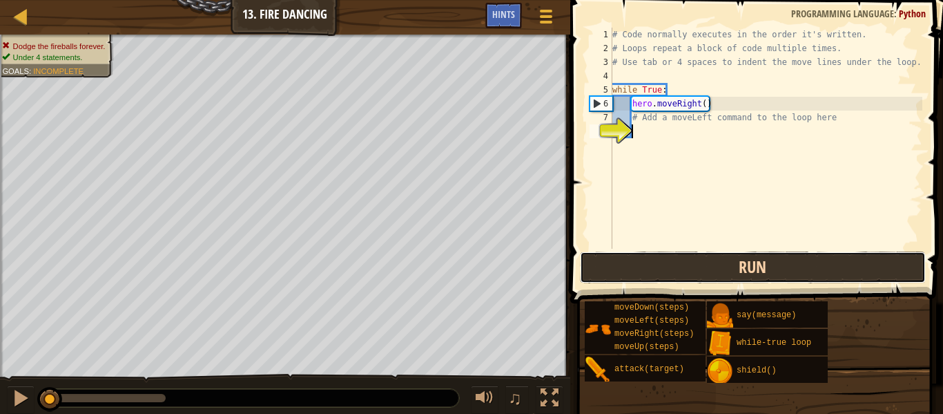
click at [661, 275] on button "Run" at bounding box center [753, 267] width 346 height 32
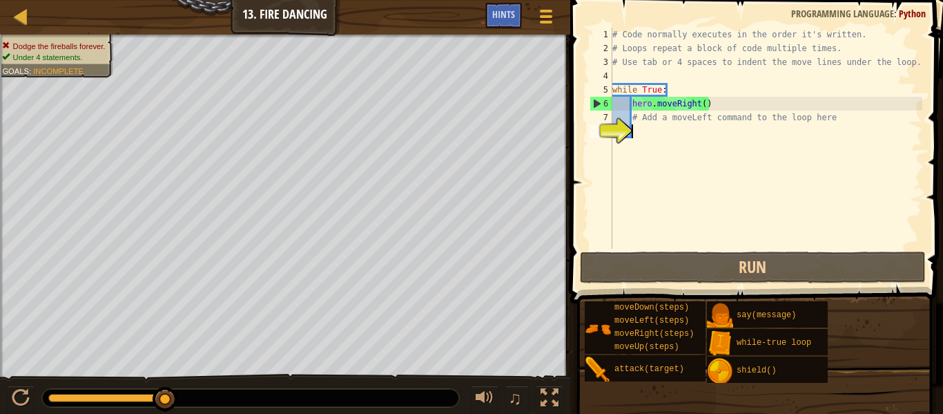
click at [655, 121] on div "# Code normally executes in the order it's written. # Loops repeat a block of c…" at bounding box center [766, 152] width 313 height 249
type textarea "# Add a moveLeft command to the loop here"
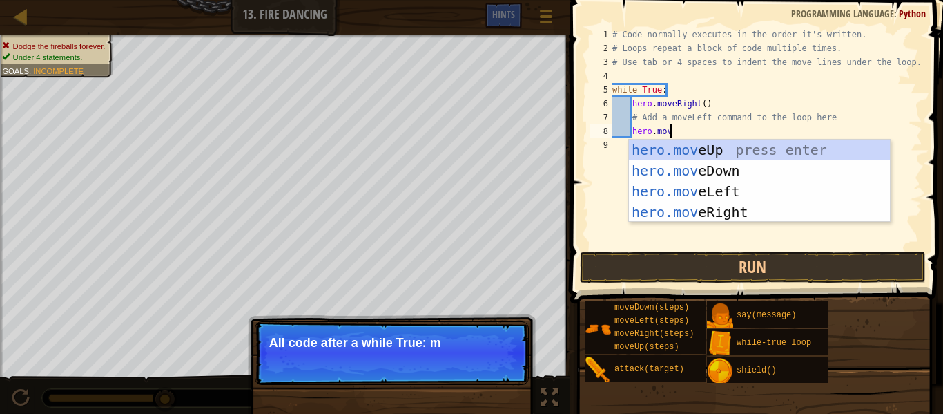
type textarea "hero.move"
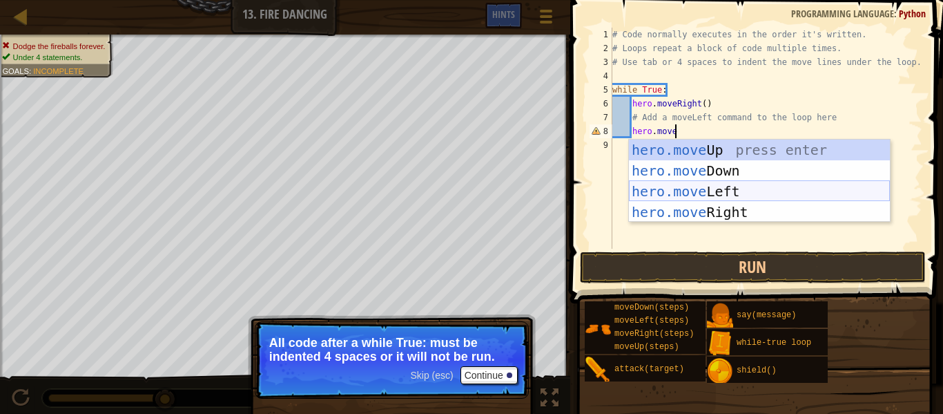
click at [697, 191] on div "hero.move Up press enter hero.move Down press enter hero.move Left press enter …" at bounding box center [759, 201] width 261 height 124
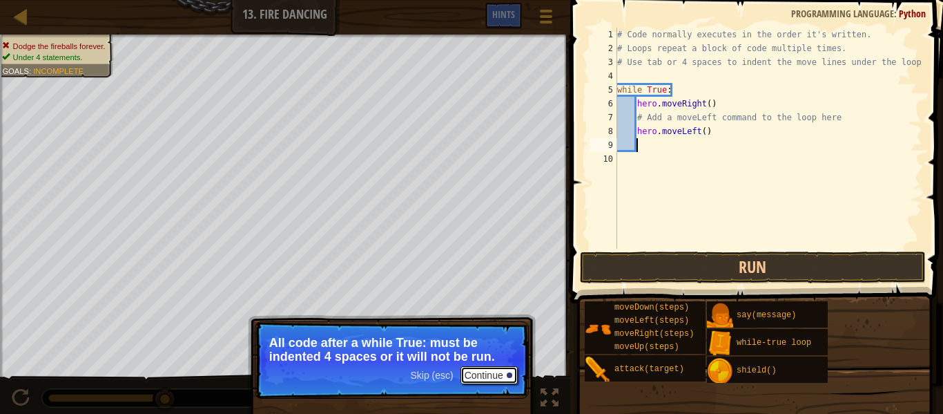
click at [503, 377] on button "Continue" at bounding box center [489, 375] width 57 height 18
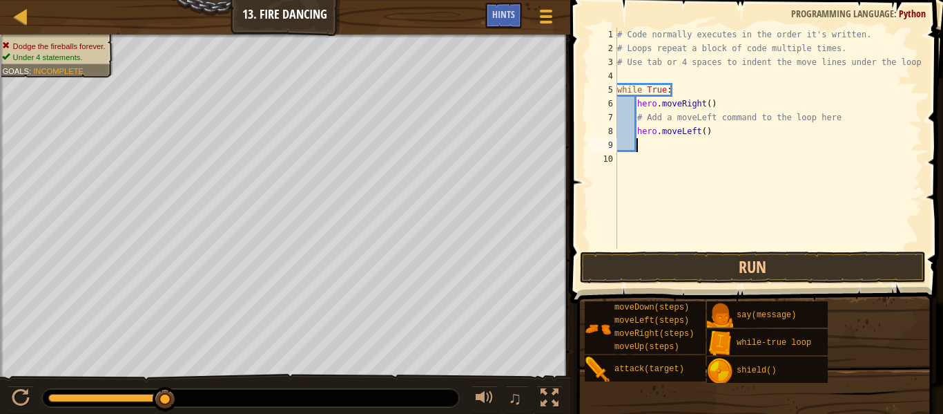
click at [669, 148] on div "# Code normally executes in the order it's written. # Loops repeat a block of c…" at bounding box center [769, 152] width 308 height 249
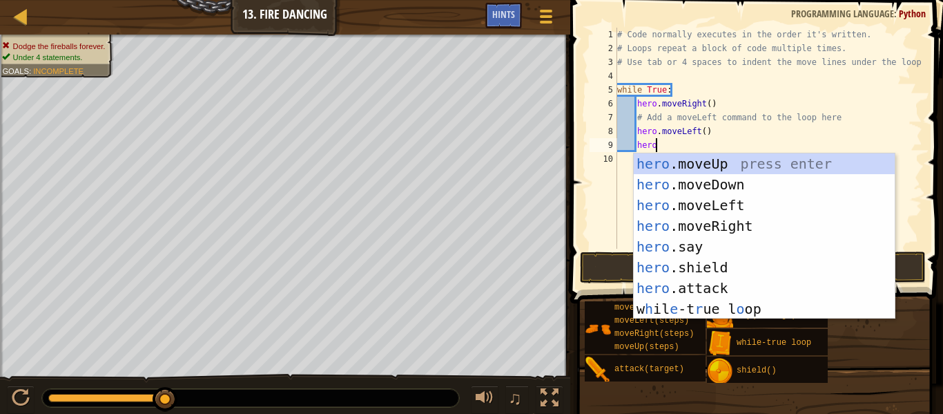
scroll to position [6, 5]
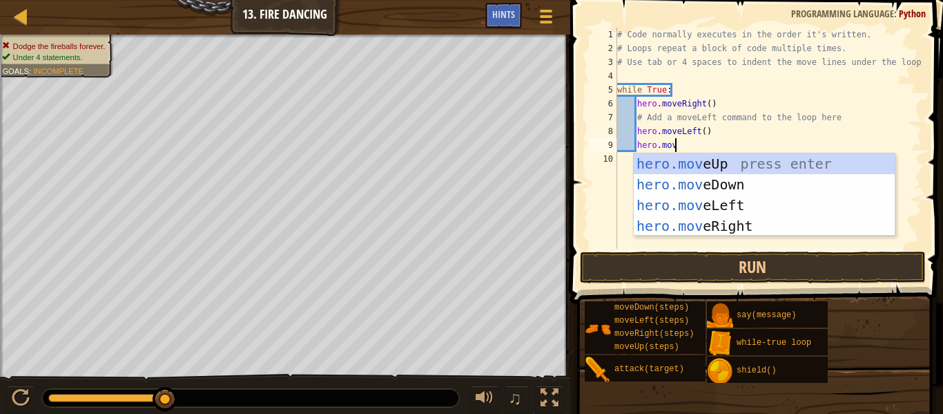
type textarea "hero.move"
click at [684, 224] on div "hero.move Up press enter hero.move Down press enter hero.move Left press enter …" at bounding box center [764, 215] width 261 height 124
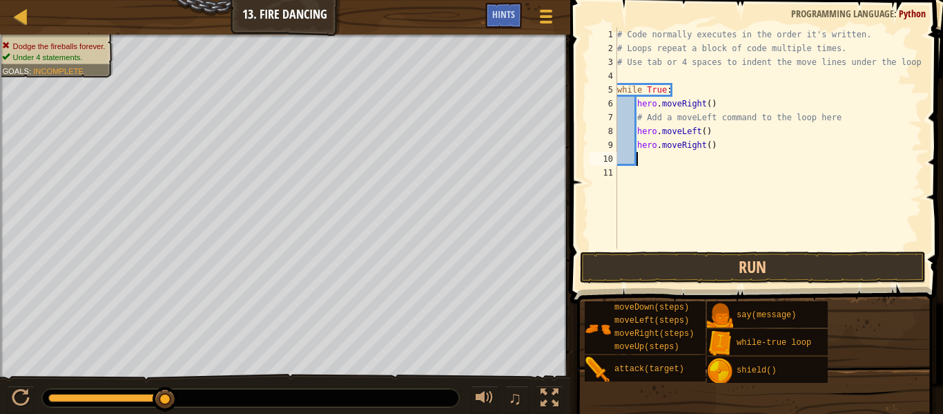
click at [577, 88] on span at bounding box center [758, 132] width 384 height 344
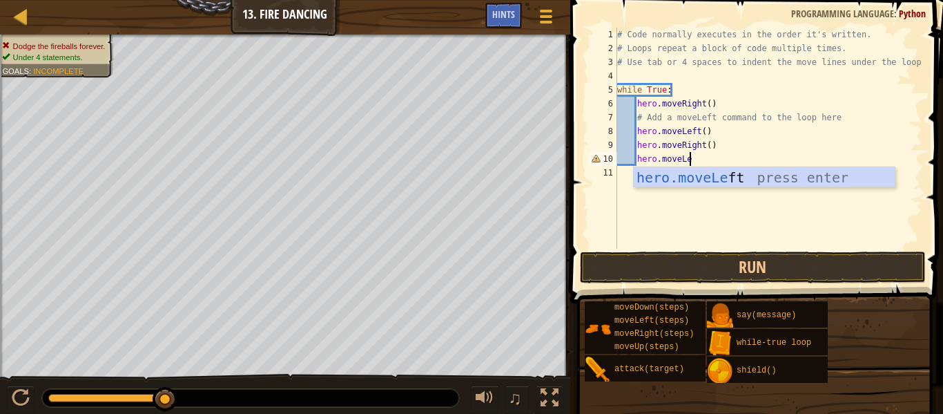
scroll to position [6, 10]
type textarea "hero.moveLeft"
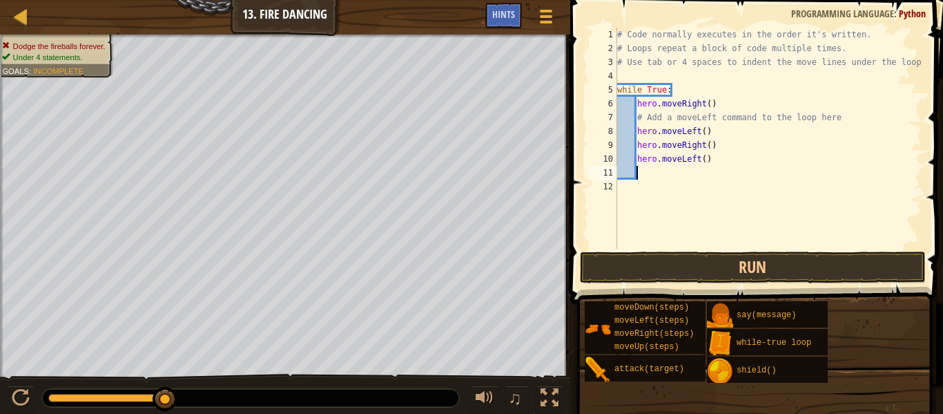
scroll to position [6, 2]
click at [657, 252] on button "Run" at bounding box center [753, 267] width 346 height 32
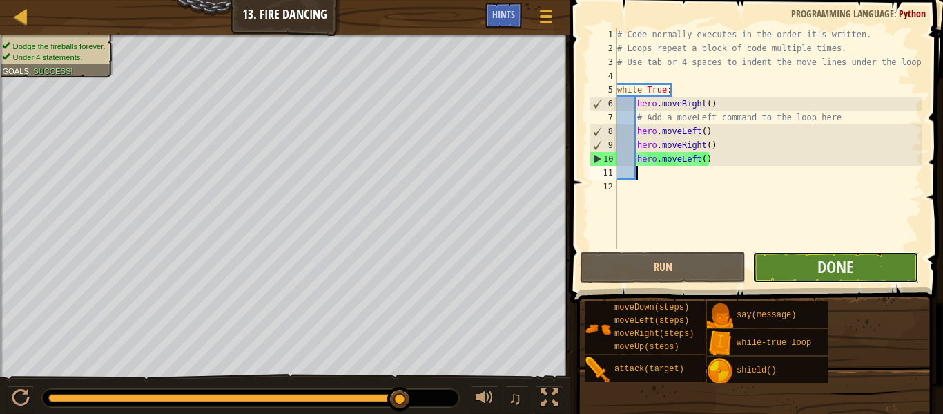
click at [800, 266] on button "Done" at bounding box center [836, 267] width 166 height 32
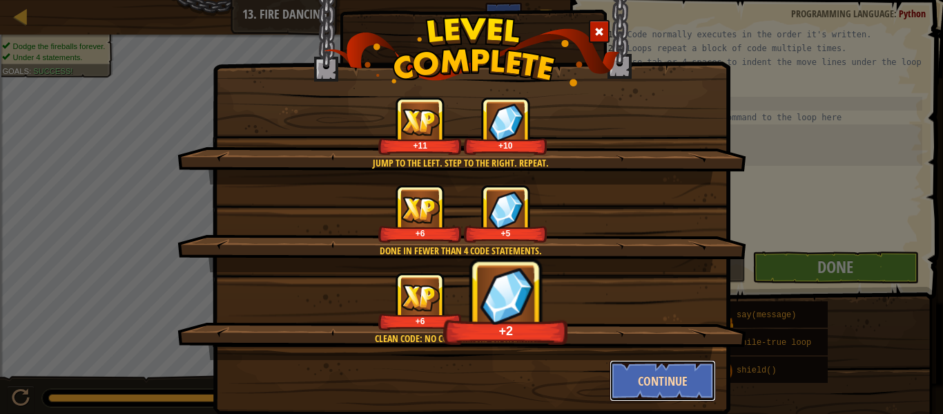
click at [699, 367] on button "Continue" at bounding box center [663, 380] width 107 height 41
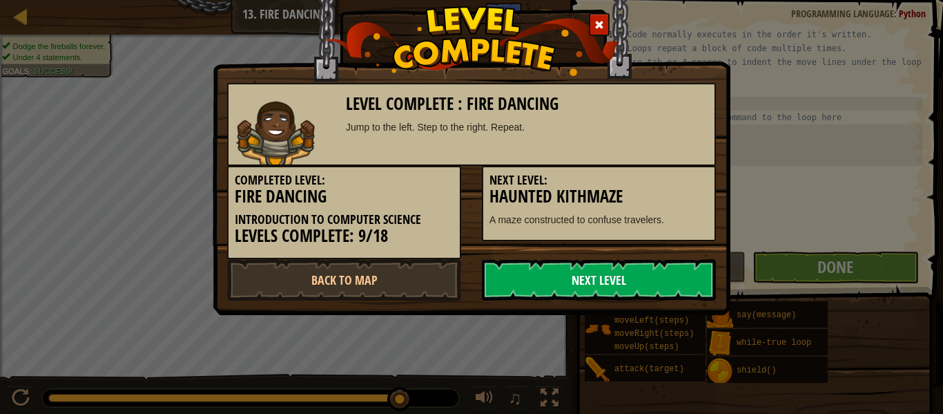
click at [510, 279] on link "Next Level" at bounding box center [599, 279] width 234 height 41
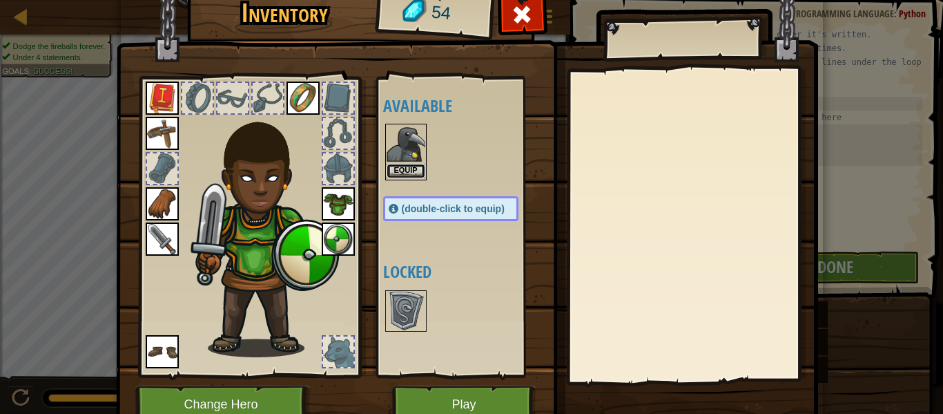
click at [406, 168] on button "Equip" at bounding box center [406, 171] width 39 height 14
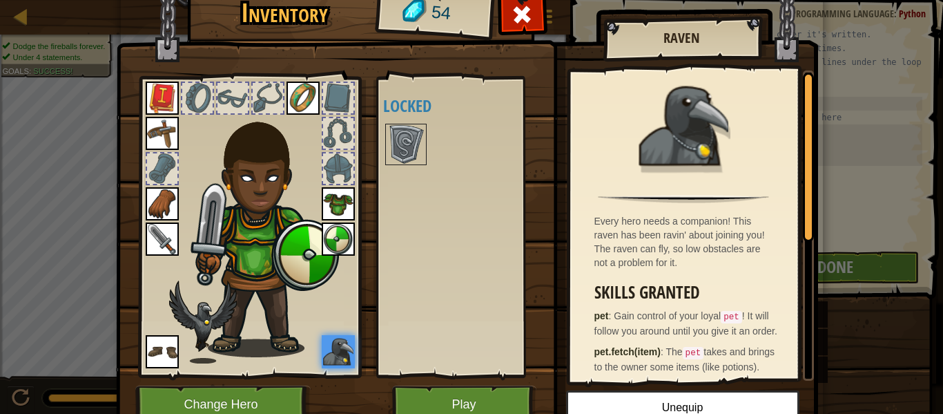
click at [617, 106] on div at bounding box center [683, 133] width 213 height 113
click at [602, 71] on div "Every hero needs a companion! This raven has been ravin' about joining you! The…" at bounding box center [683, 225] width 227 height 310
click at [603, 37] on div "Raven" at bounding box center [681, 39] width 157 height 35
click at [0, 173] on div "Inventory 54 Available Equip Equip Equip Equip Equip Equip Equip Equip Equip (d…" at bounding box center [471, 207] width 943 height 414
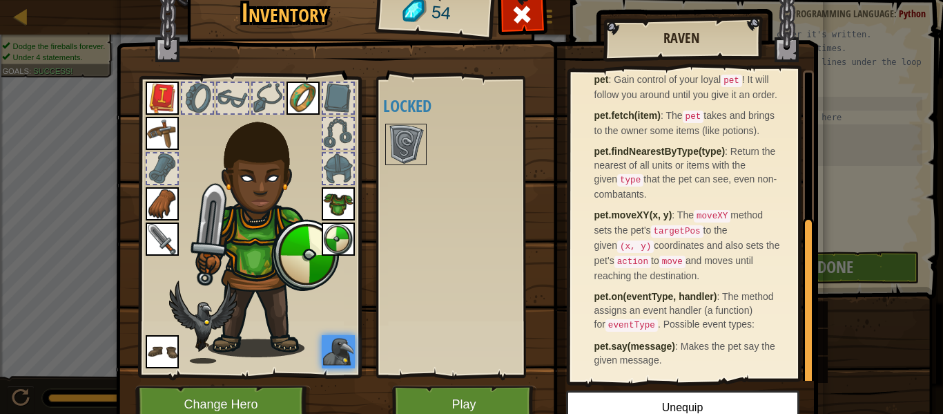
scroll to position [272, 0]
click at [466, 403] on button "Play" at bounding box center [464, 404] width 144 height 38
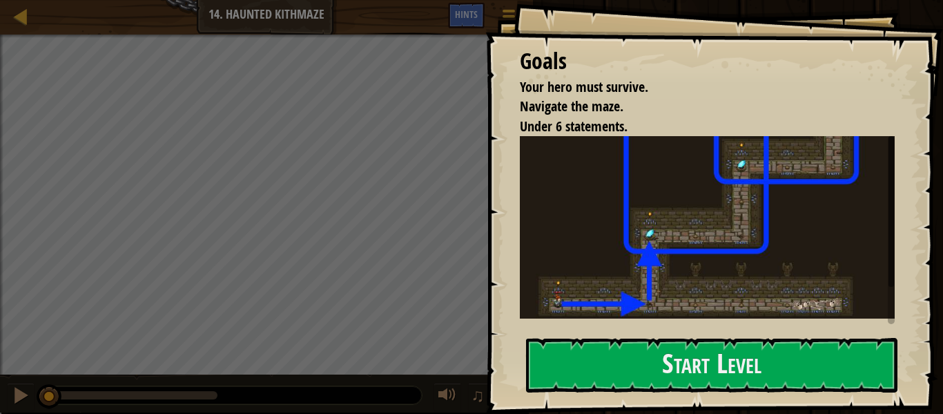
click at [615, 235] on img at bounding box center [707, 227] width 375 height 182
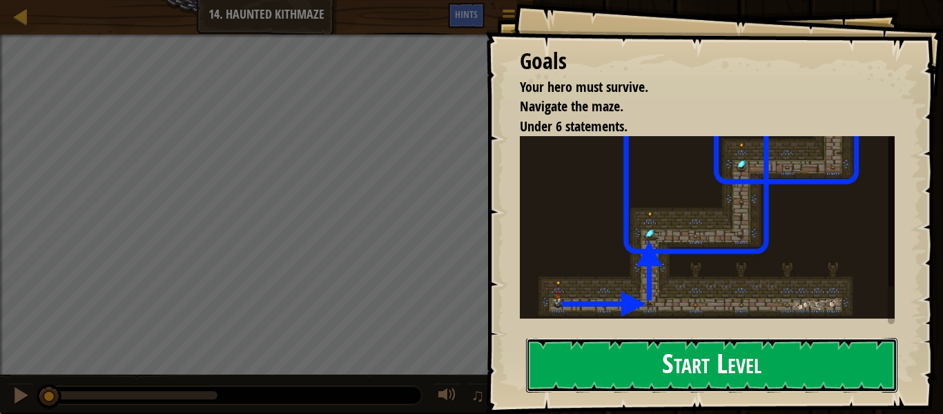
click at [601, 354] on button "Start Level" at bounding box center [711, 365] width 371 height 55
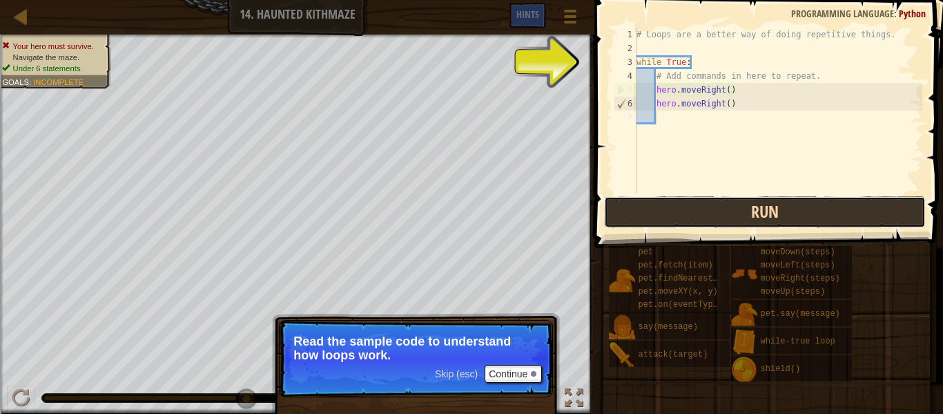
click at [713, 219] on button "Run" at bounding box center [765, 212] width 322 height 32
